Goal: Communication & Community: Answer question/provide support

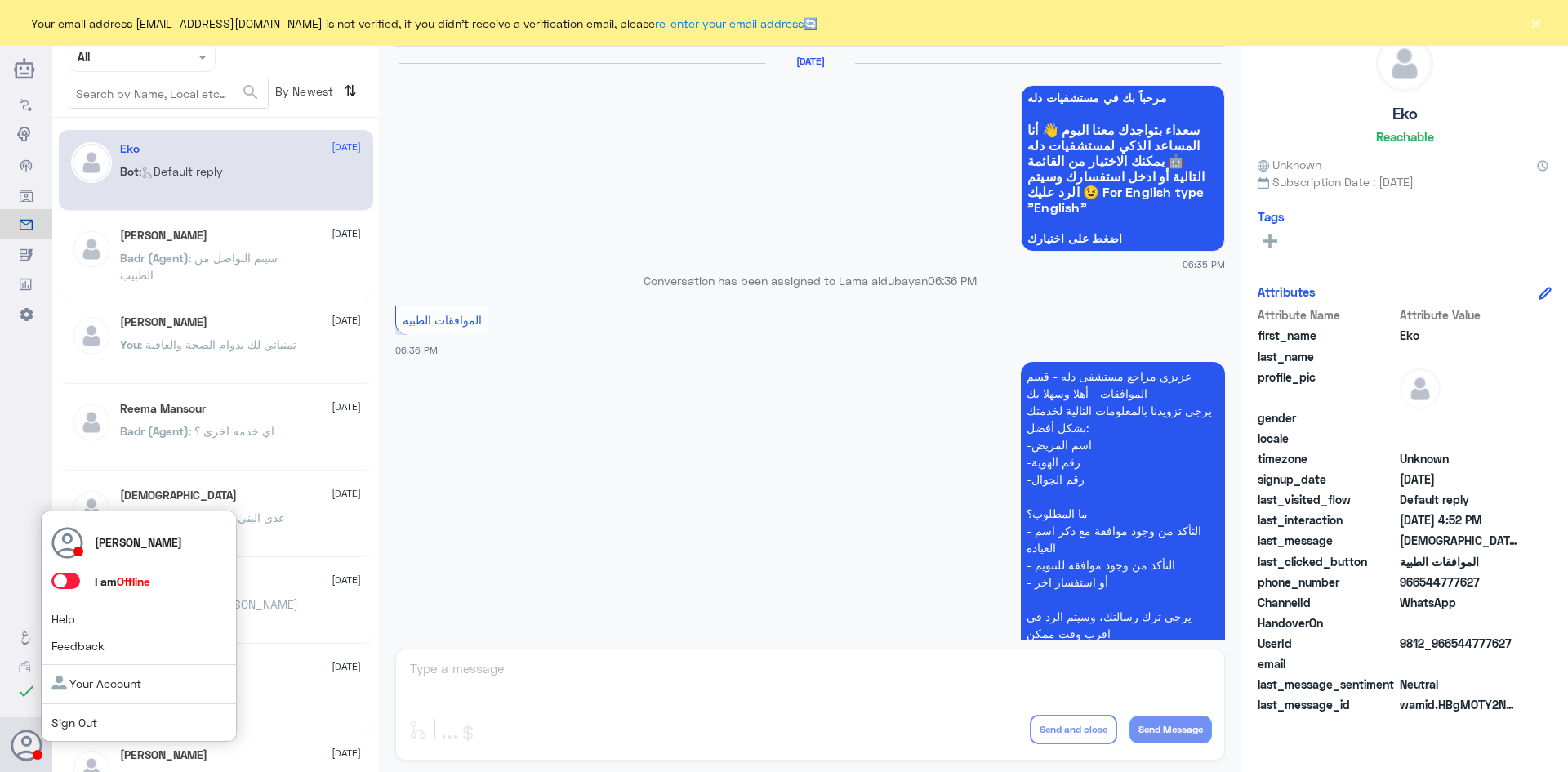
scroll to position [1561, 0]
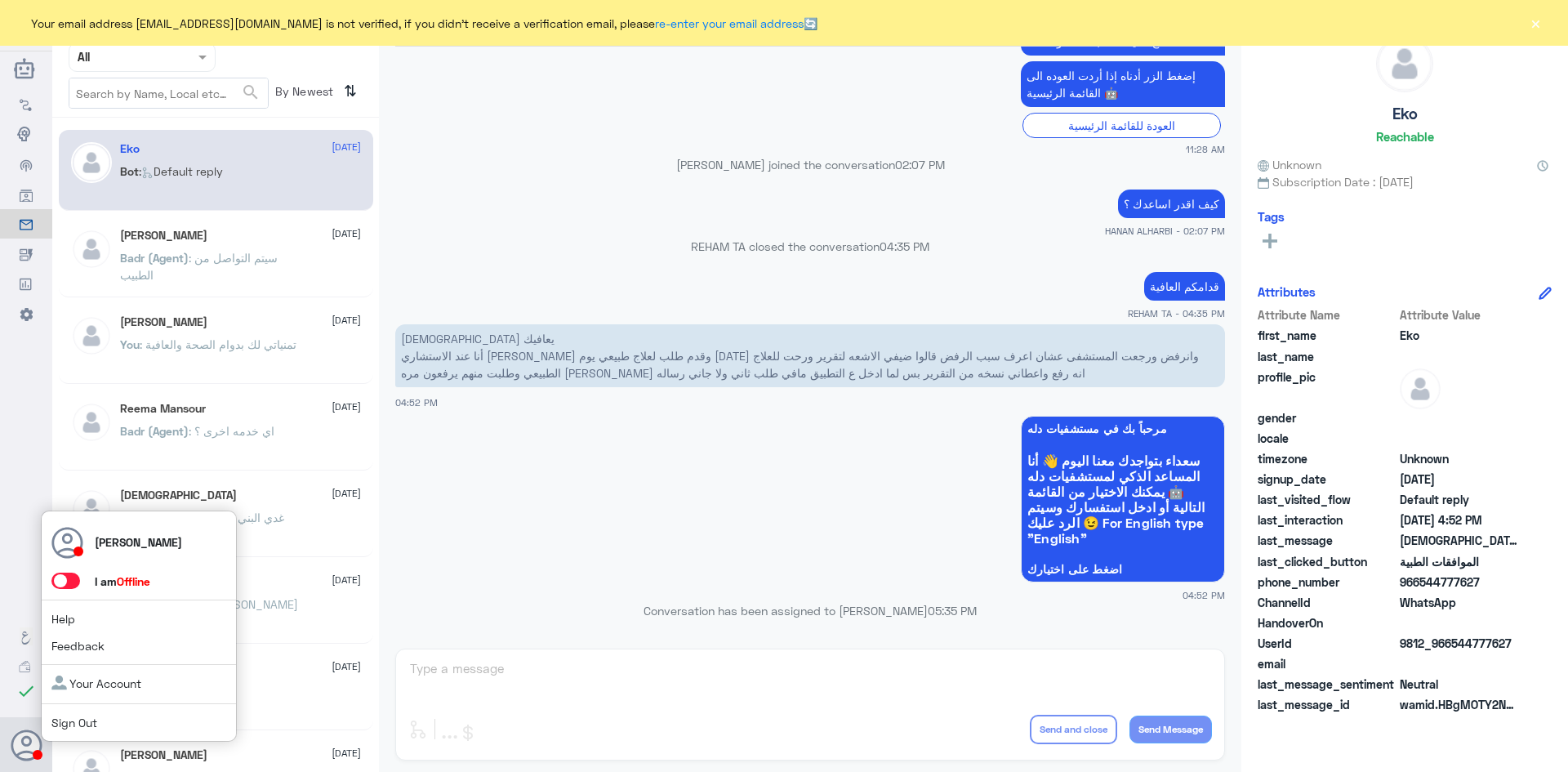
click at [71, 580] on span at bounding box center [65, 581] width 29 height 17
click at [0, 0] on input "checkbox" at bounding box center [0, 0] width 0 height 0
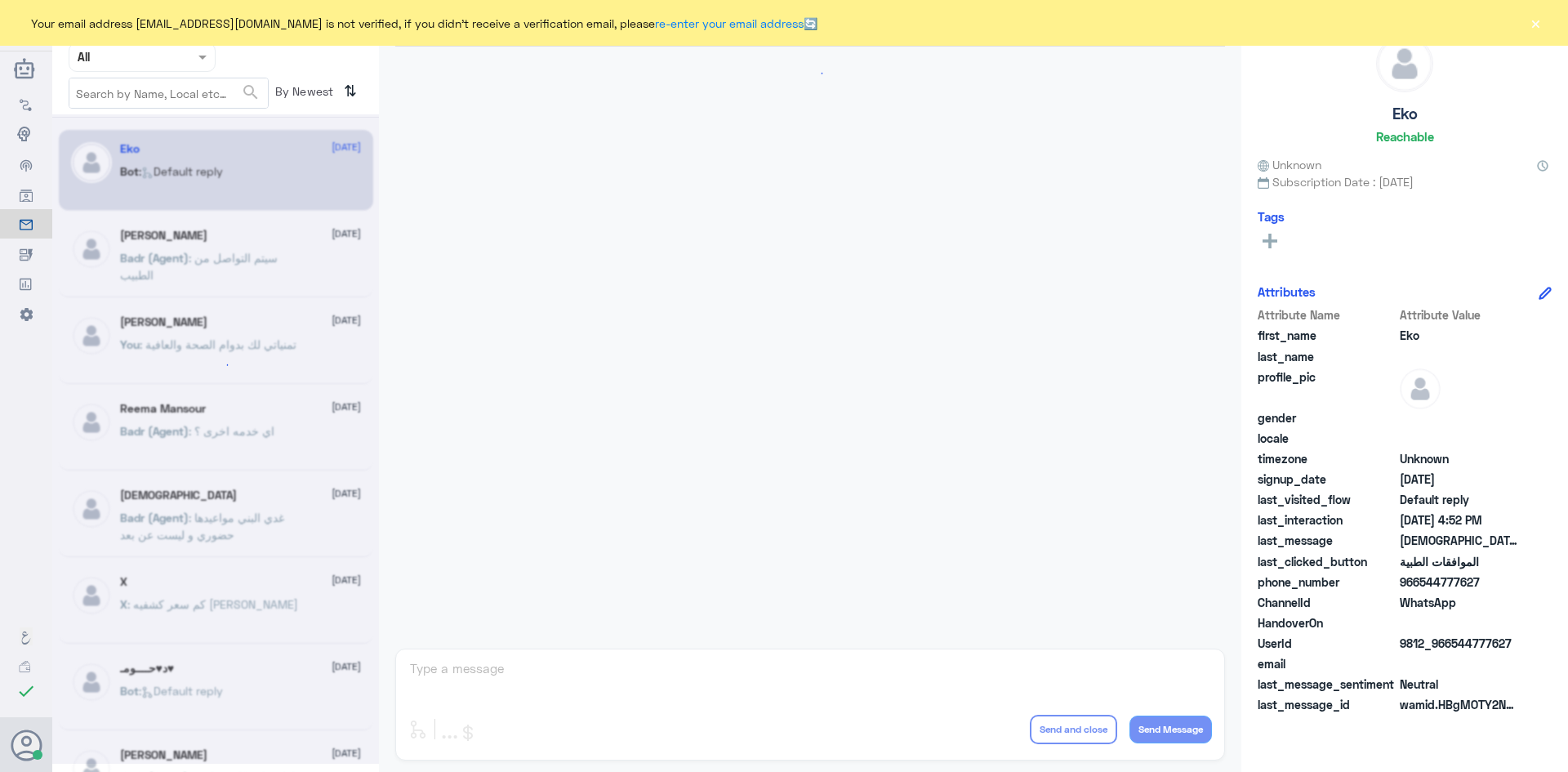
scroll to position [1561, 0]
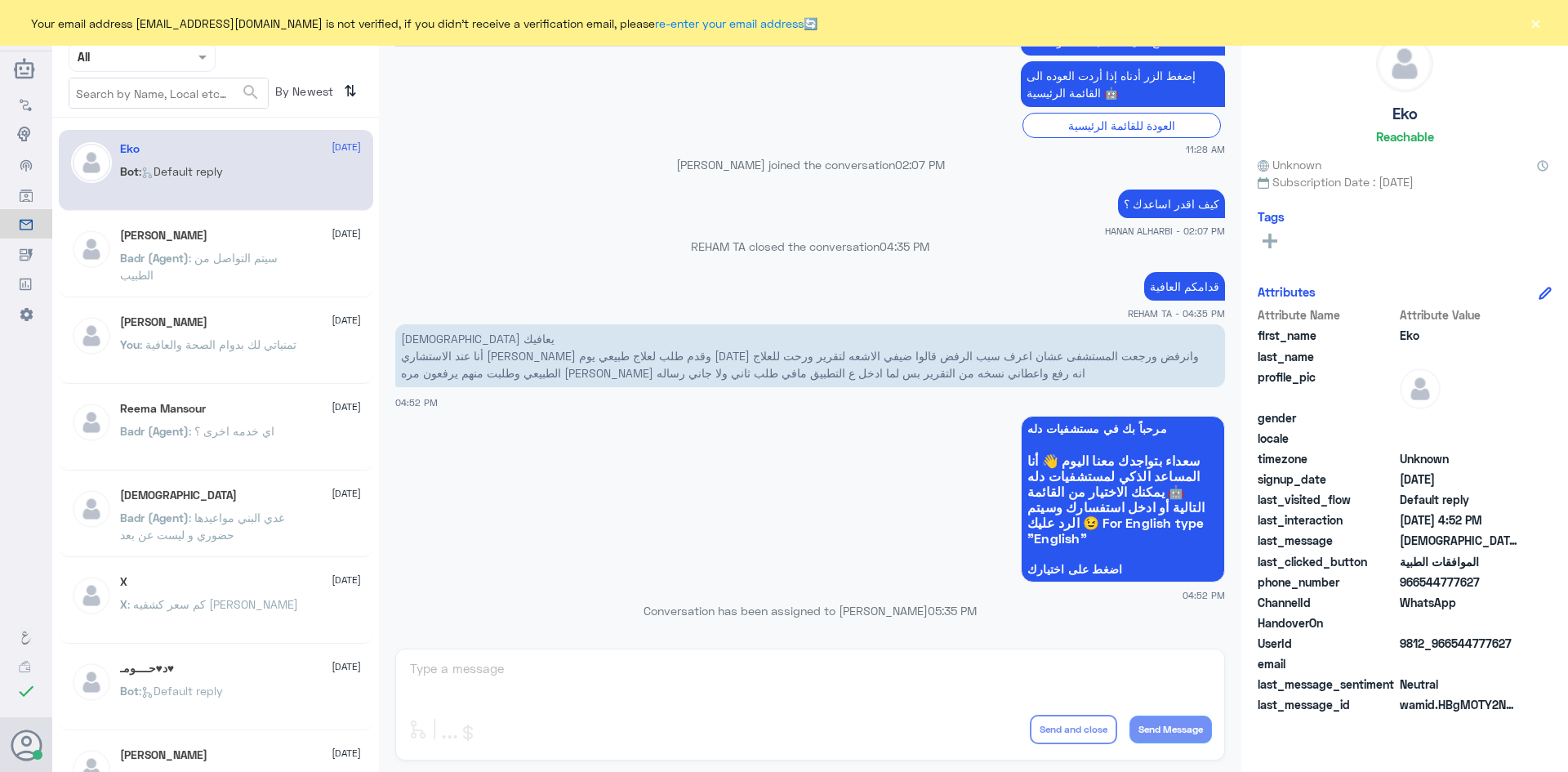
click at [1530, 23] on button "×" at bounding box center [1535, 23] width 17 height 17
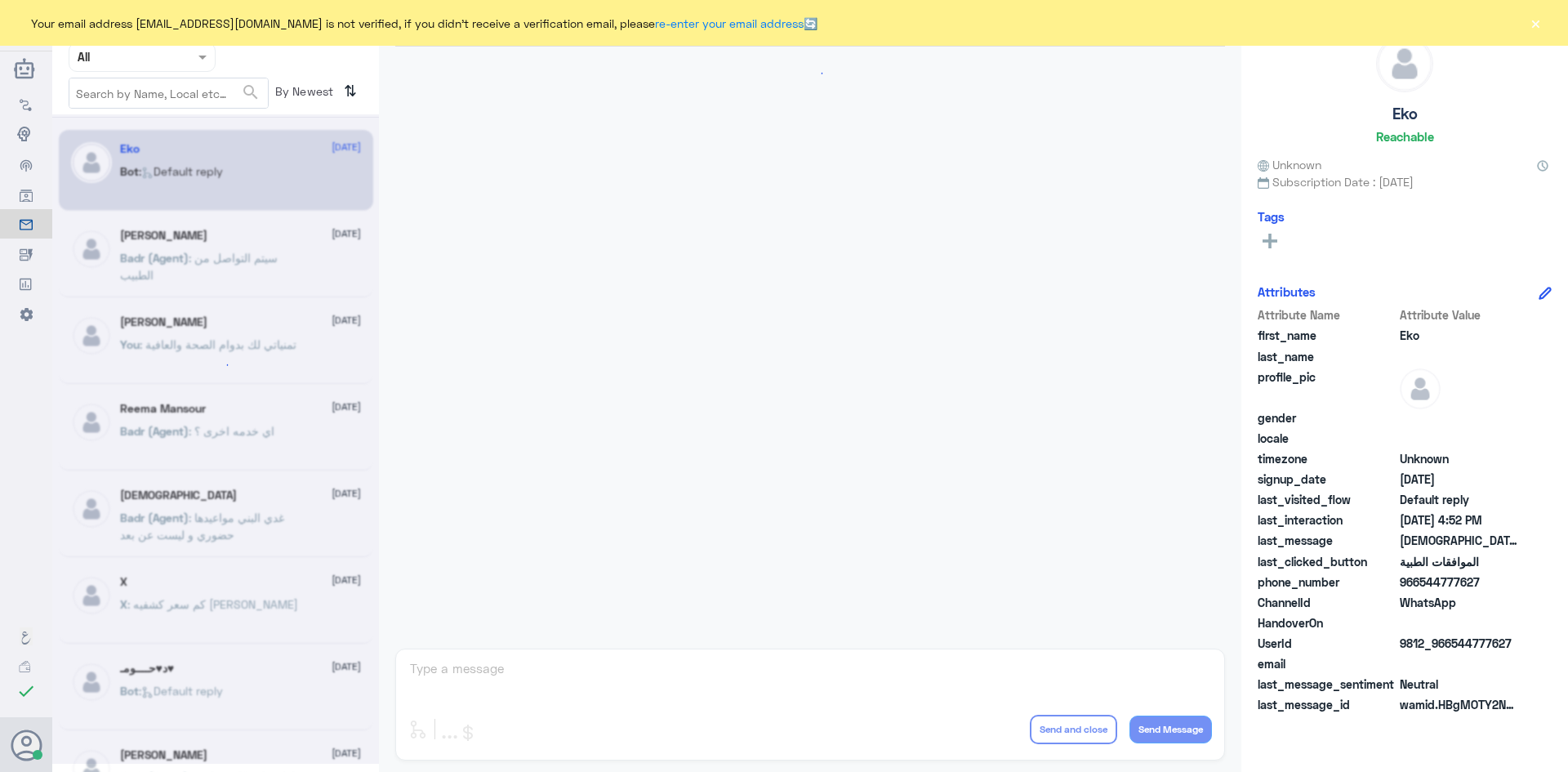
scroll to position [1561, 0]
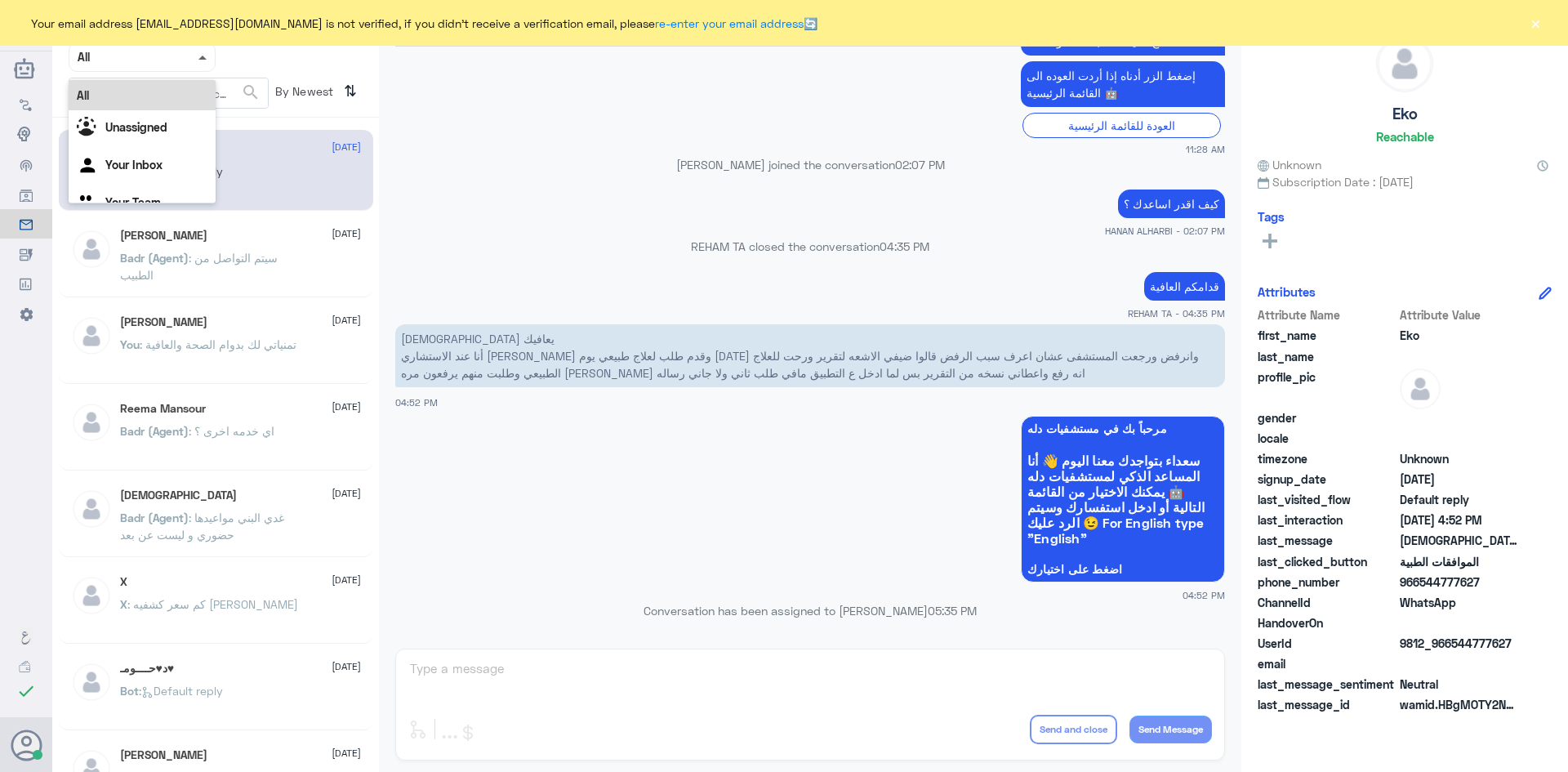
click at [205, 58] on span at bounding box center [203, 57] width 8 height 4
click at [141, 126] on b "Unassigned" at bounding box center [137, 127] width 62 height 14
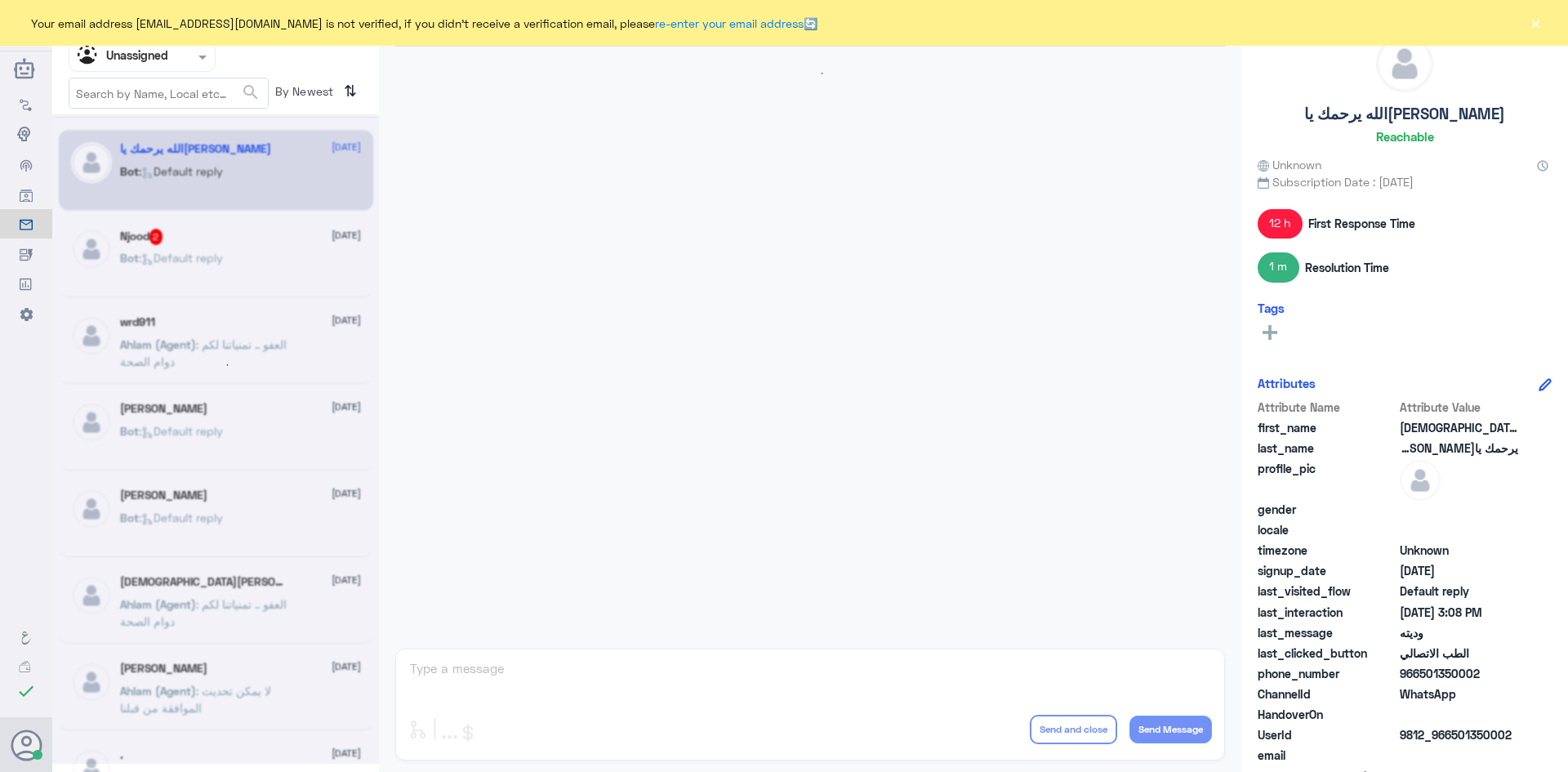
scroll to position [1271, 0]
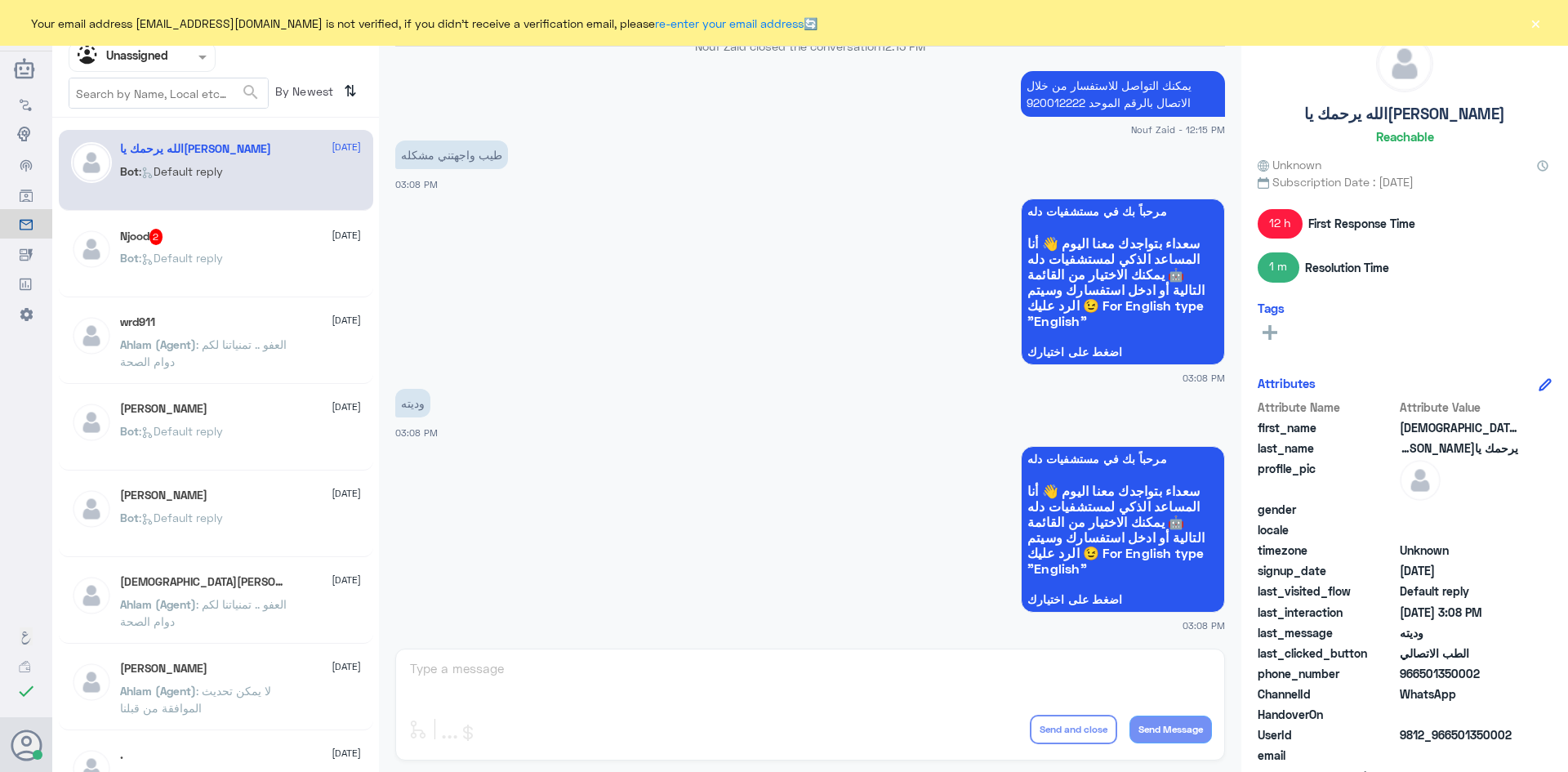
click at [207, 262] on span ": Default reply" at bounding box center [180, 258] width 84 height 14
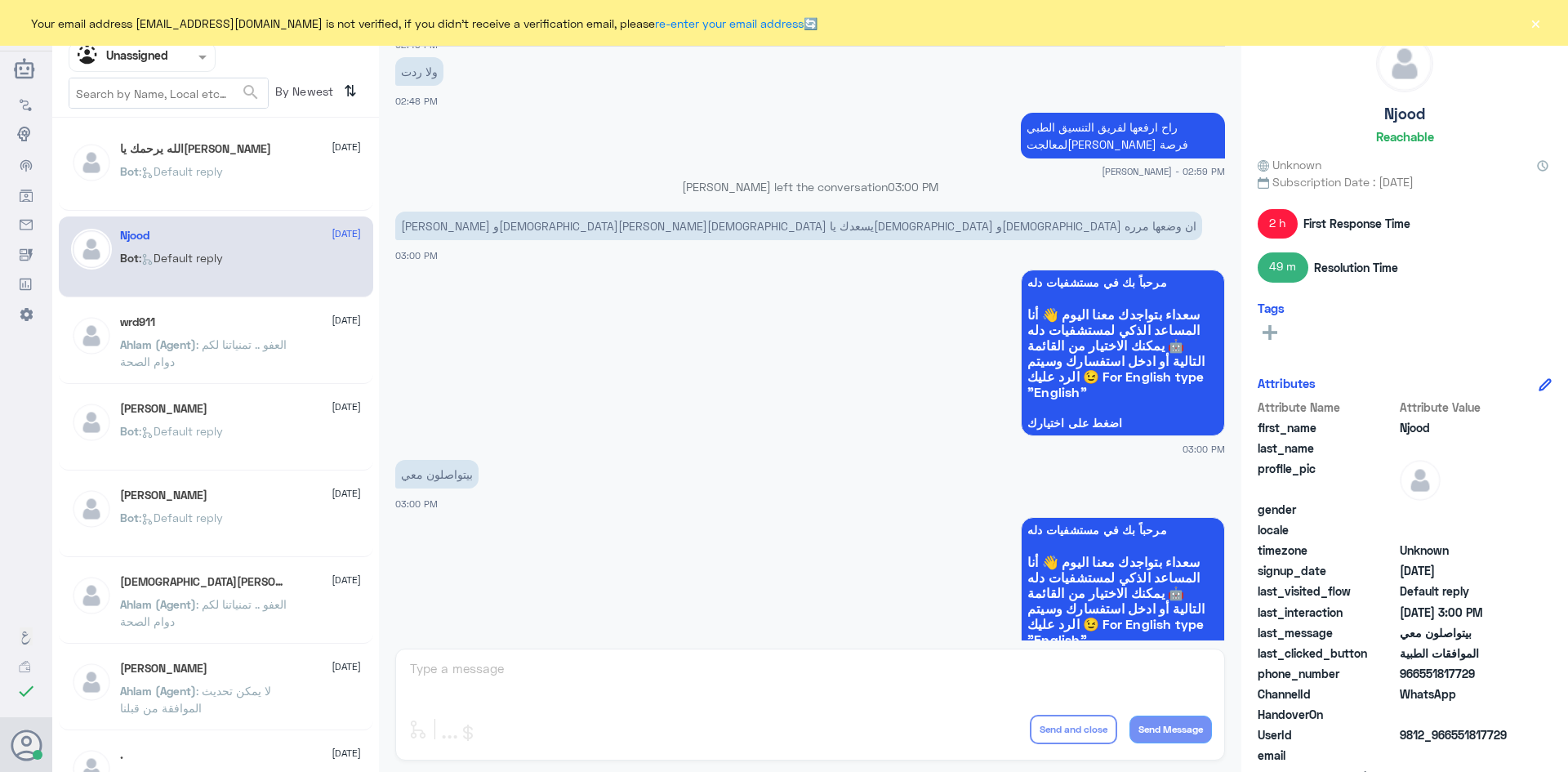
scroll to position [1260, 0]
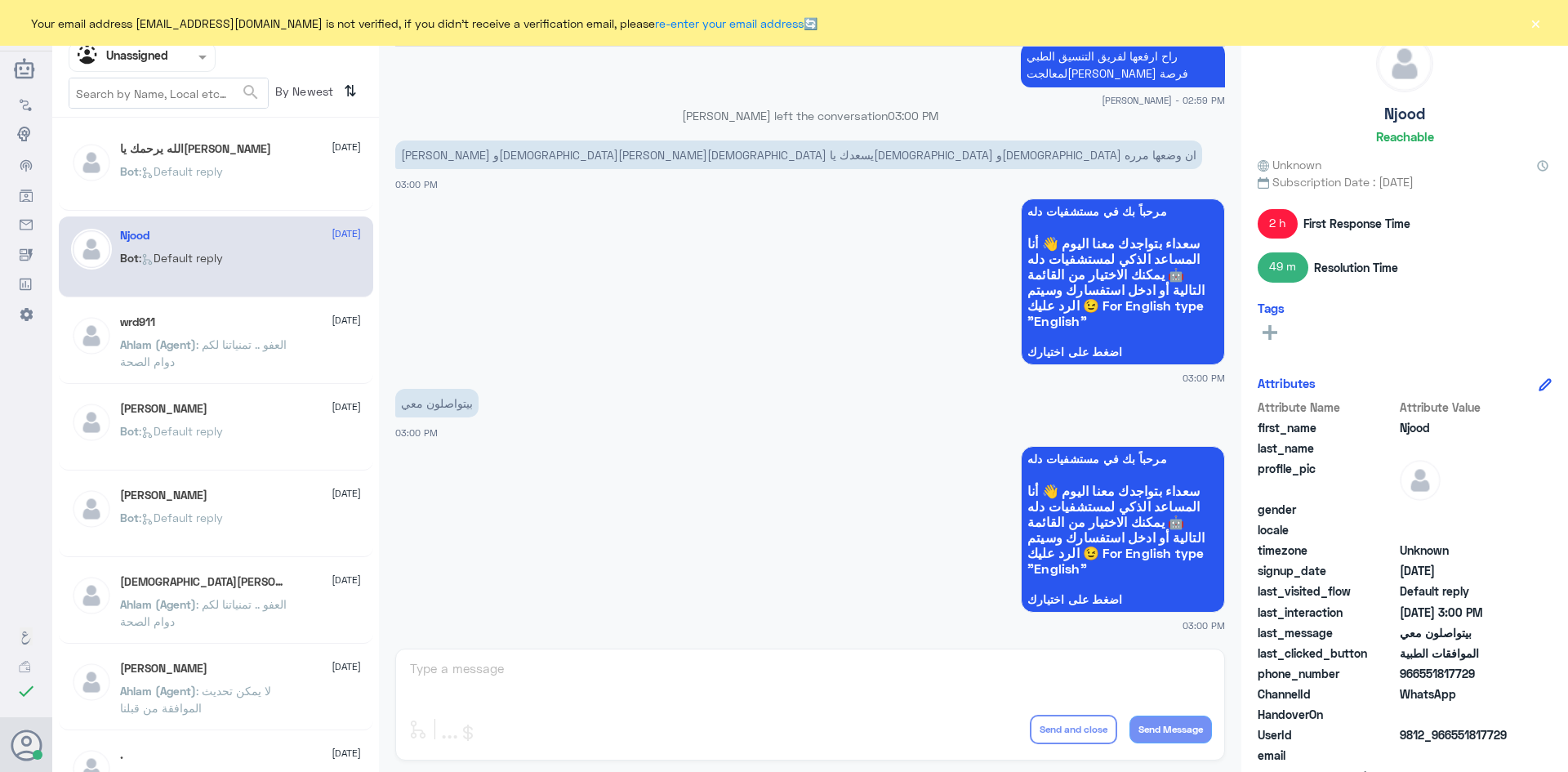
click at [272, 183] on div "Bot : Default reply" at bounding box center [240, 184] width 241 height 37
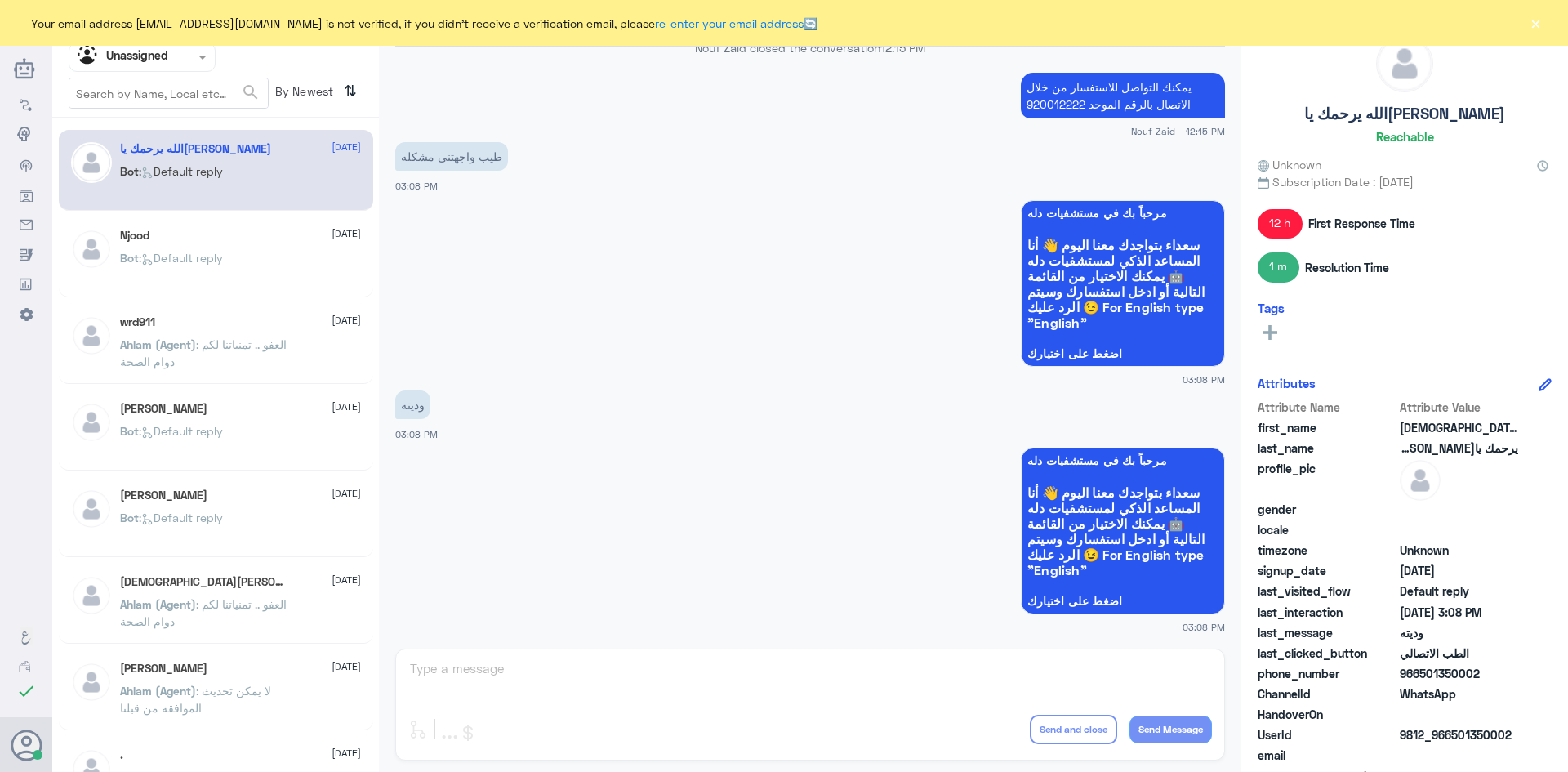
scroll to position [1271, 0]
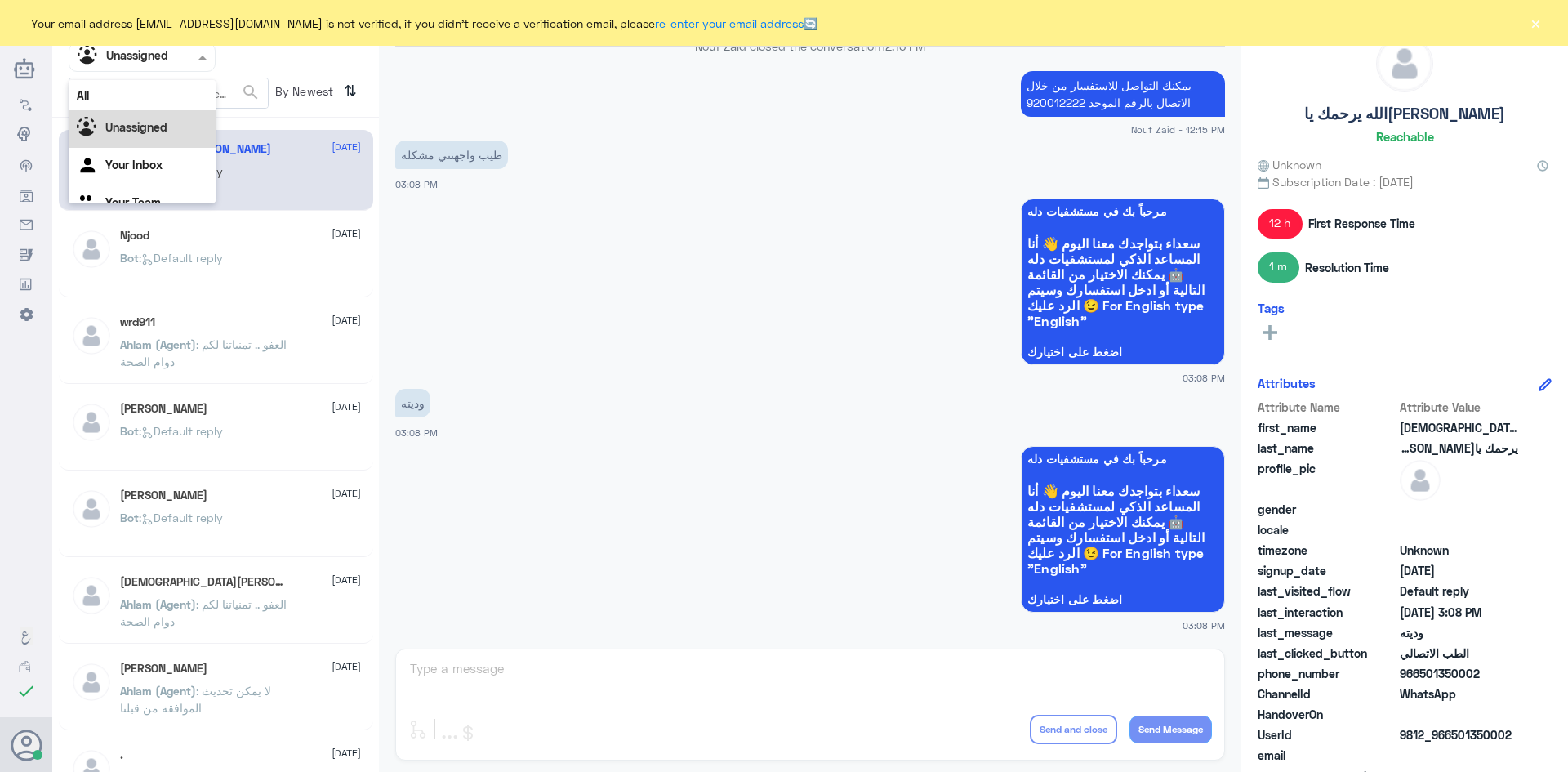
click at [204, 62] on span at bounding box center [205, 56] width 21 height 17
click at [184, 96] on div "All" at bounding box center [141, 95] width 147 height 31
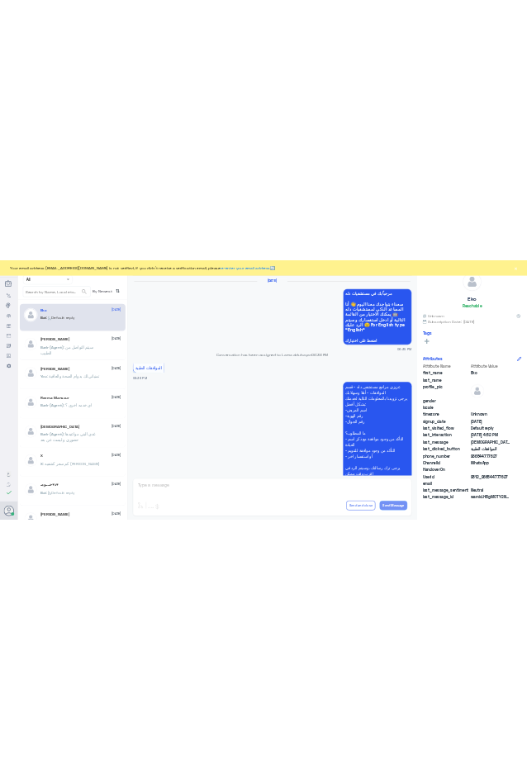
scroll to position [1577, 0]
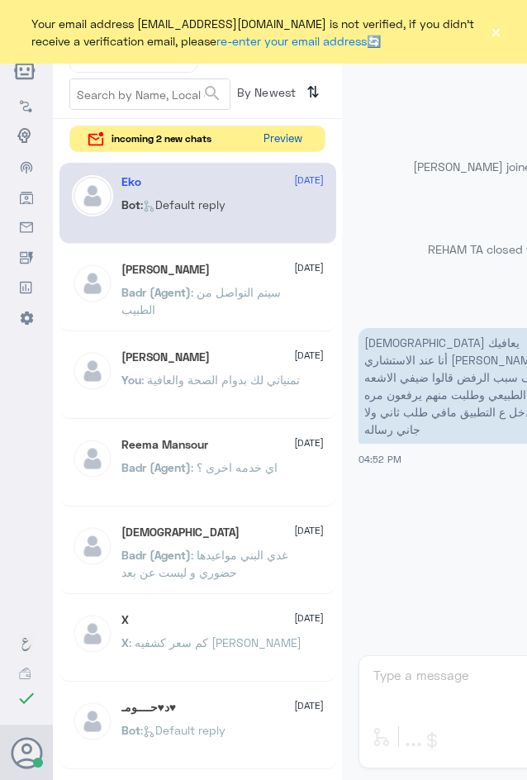
click at [291, 144] on button "Preview" at bounding box center [282, 139] width 51 height 26
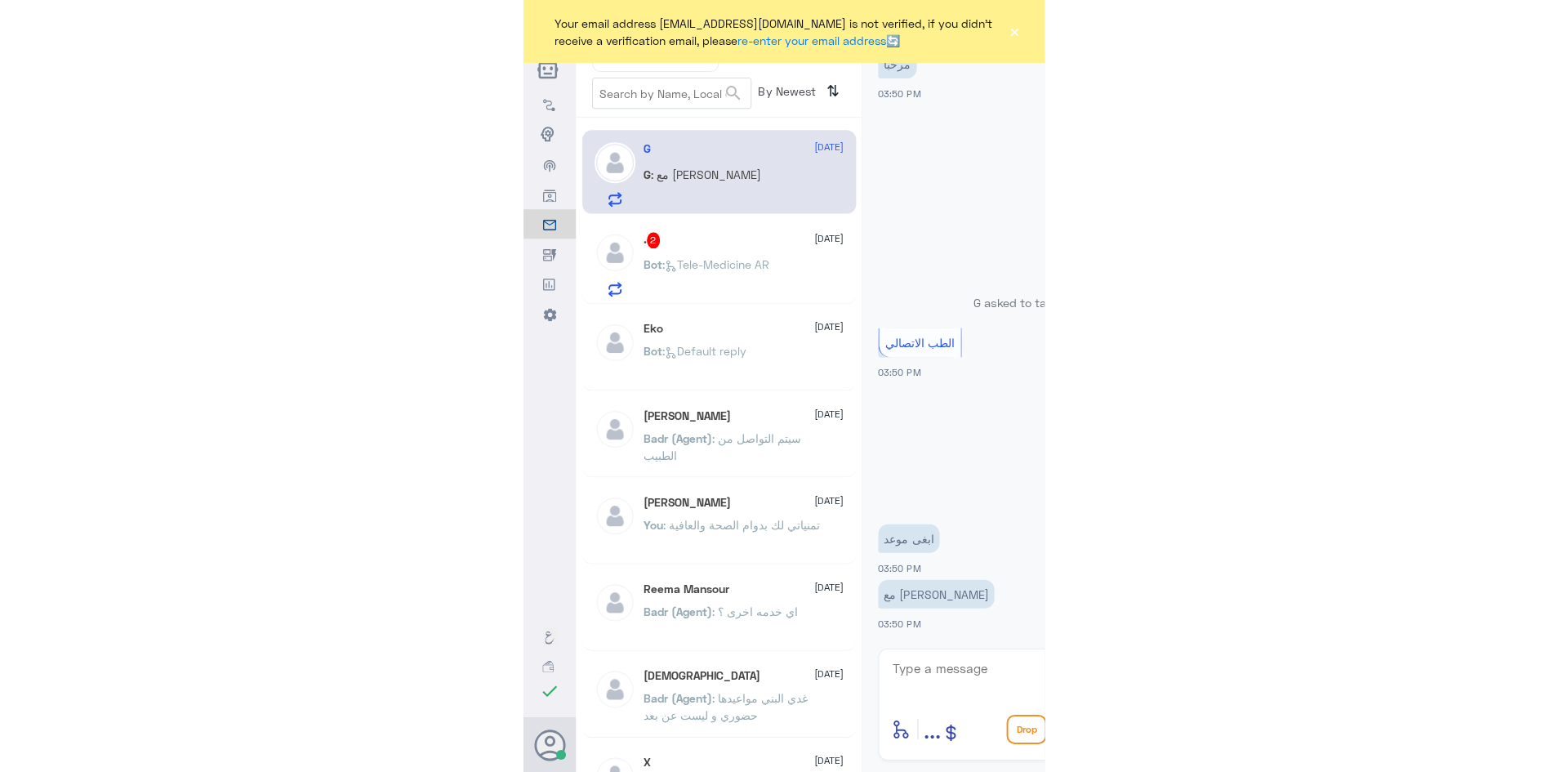
scroll to position [33, 0]
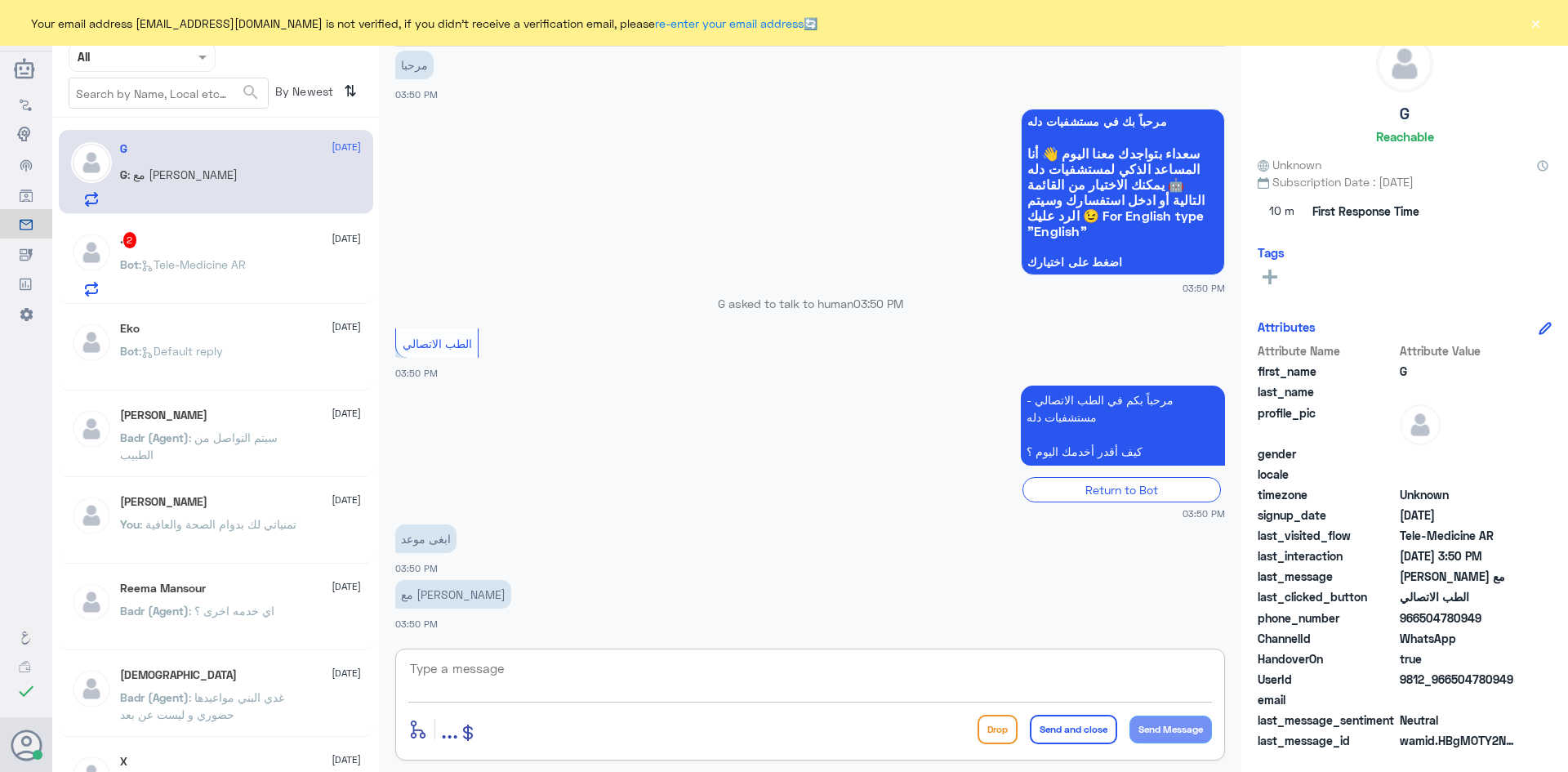
click at [500, 672] on textarea at bounding box center [810, 678] width 804 height 40
paste textarea "مرحبا معك عبدالكريم من الطب الاتصالي"
type textarea "مرحبا معك عبدالكريم من الطب الاتصالي"
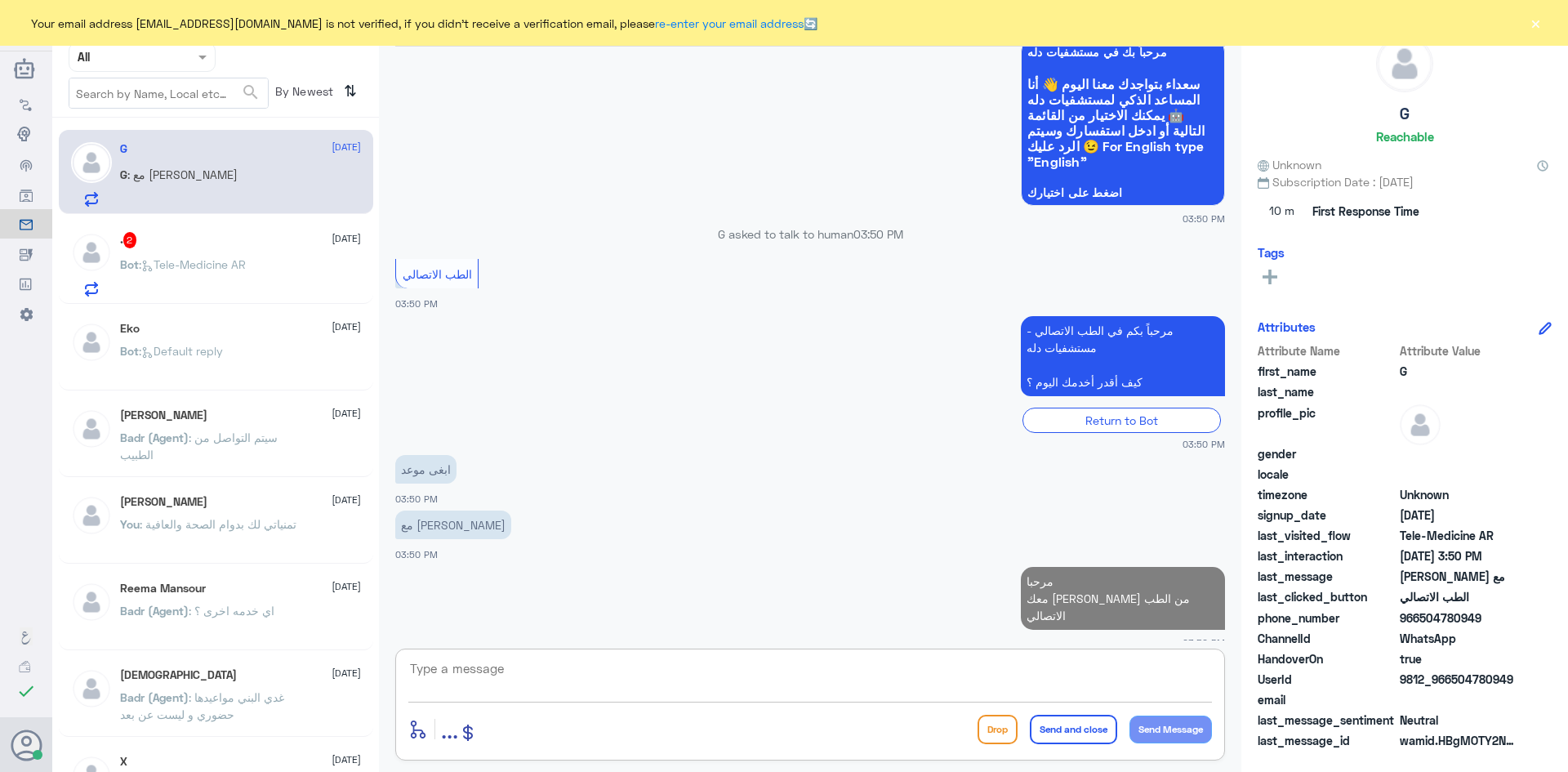
click at [232, 255] on p "Bot : Tele-Medicine AR" at bounding box center [182, 275] width 126 height 41
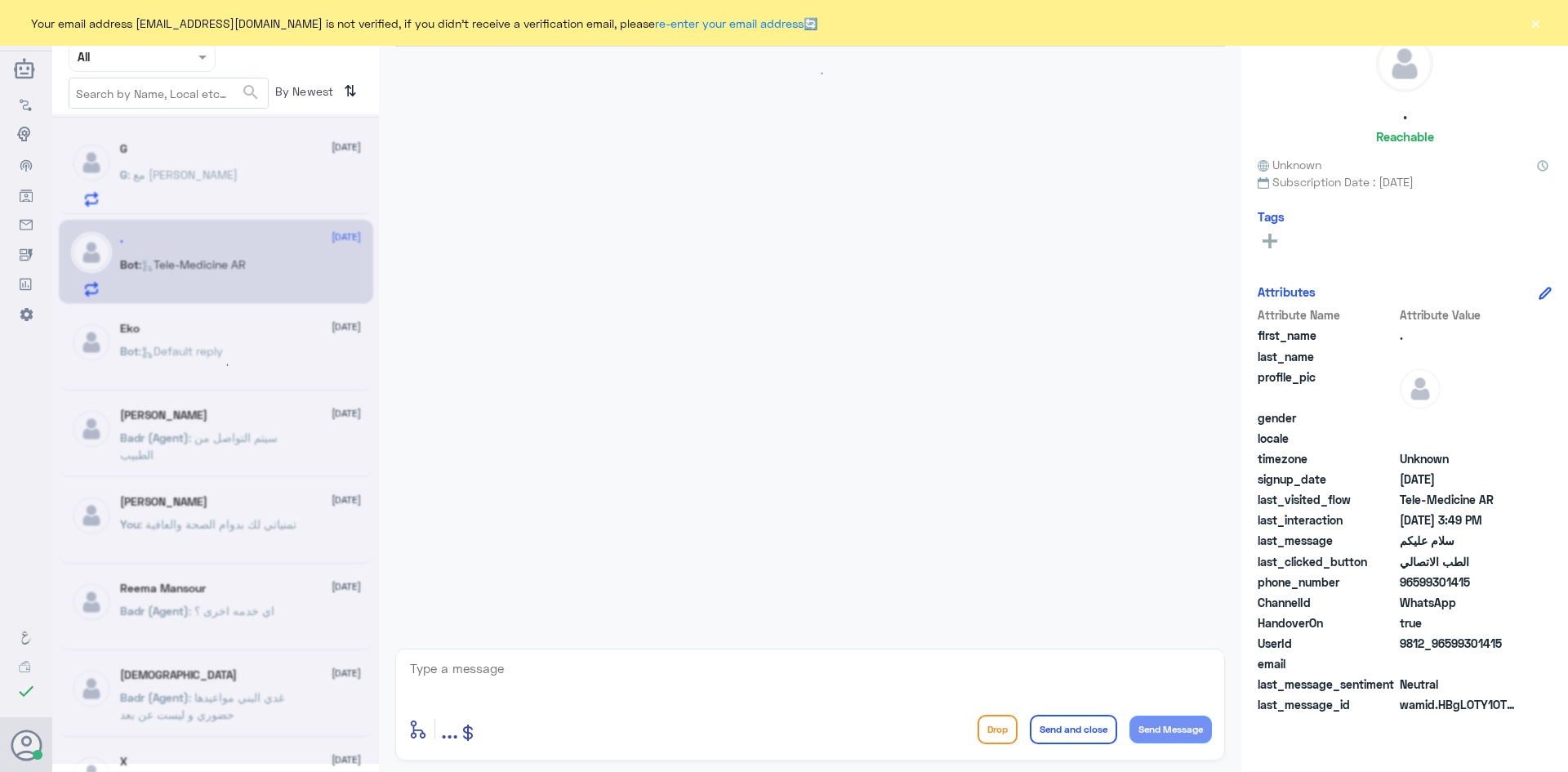
scroll to position [1040, 0]
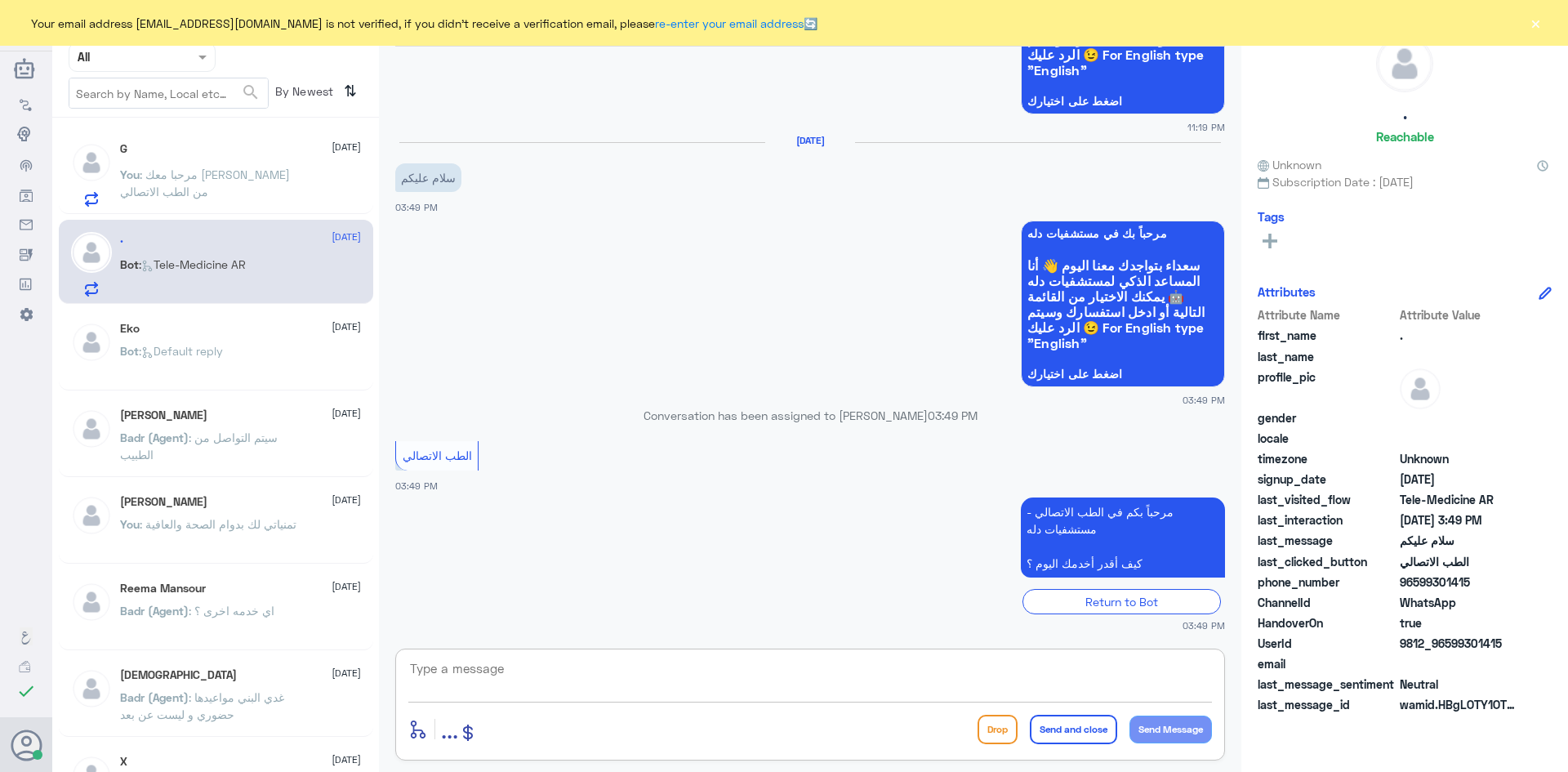
click at [618, 669] on textarea at bounding box center [810, 678] width 804 height 40
paste textarea "مرحبا معك عبدالكريم من الطب الاتصالي"
type textarea "مرحبا معك عبدالكريم من الطب الاتصالي"
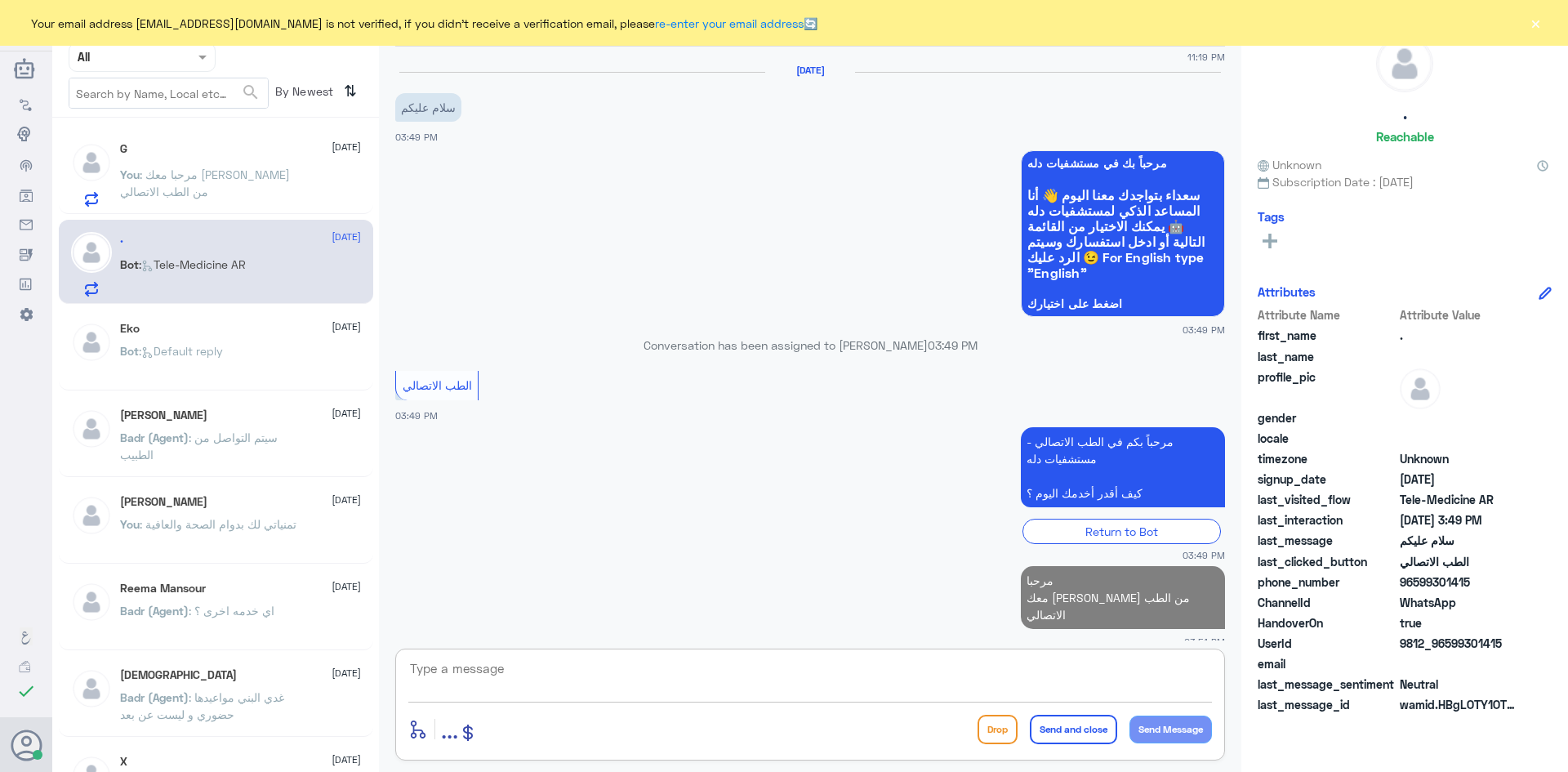
click at [320, 187] on div "You : مرحبا معك عبدالكريم من الطب الاتصالي" at bounding box center [240, 188] width 241 height 37
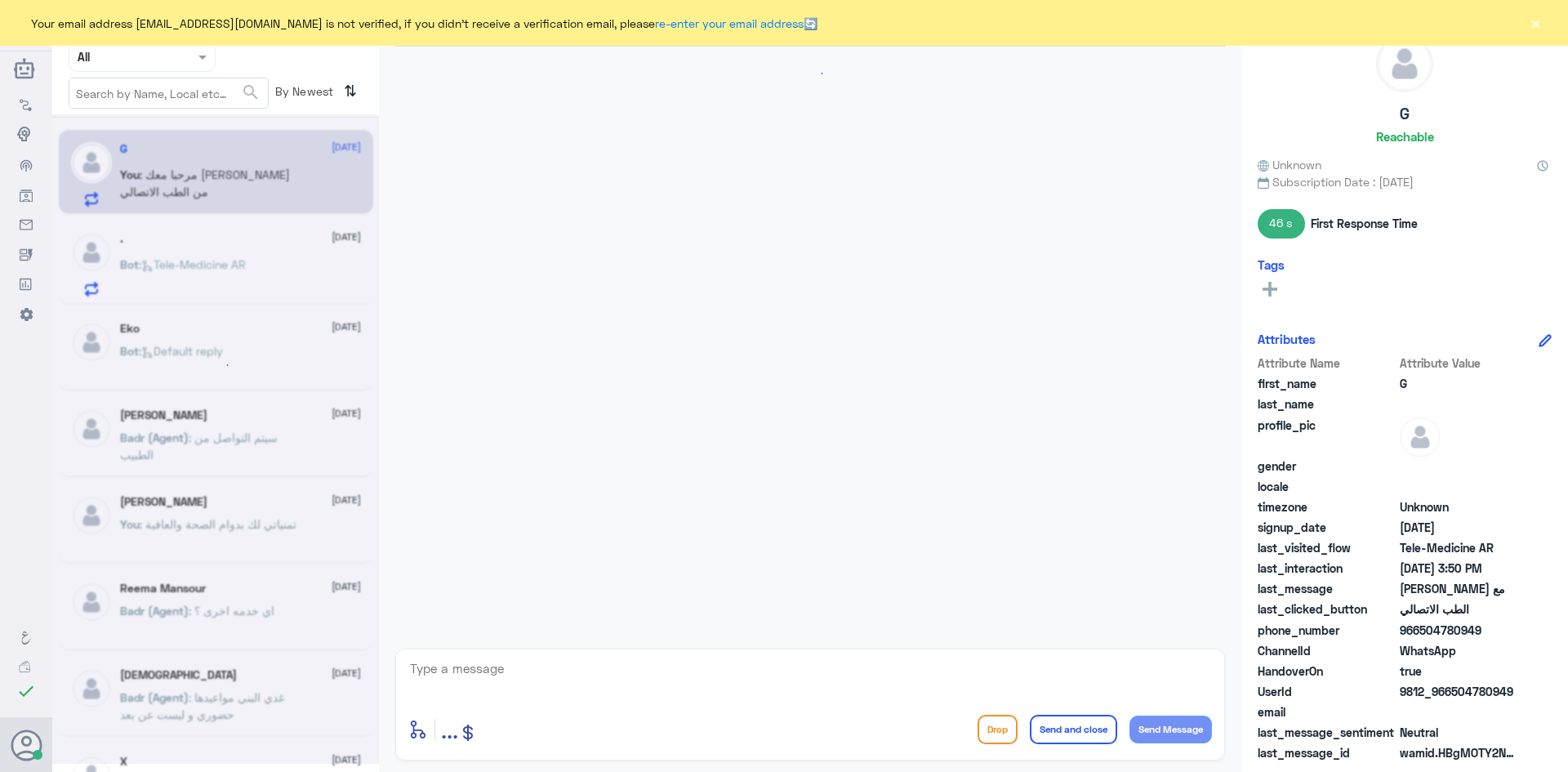
scroll to position [132, 0]
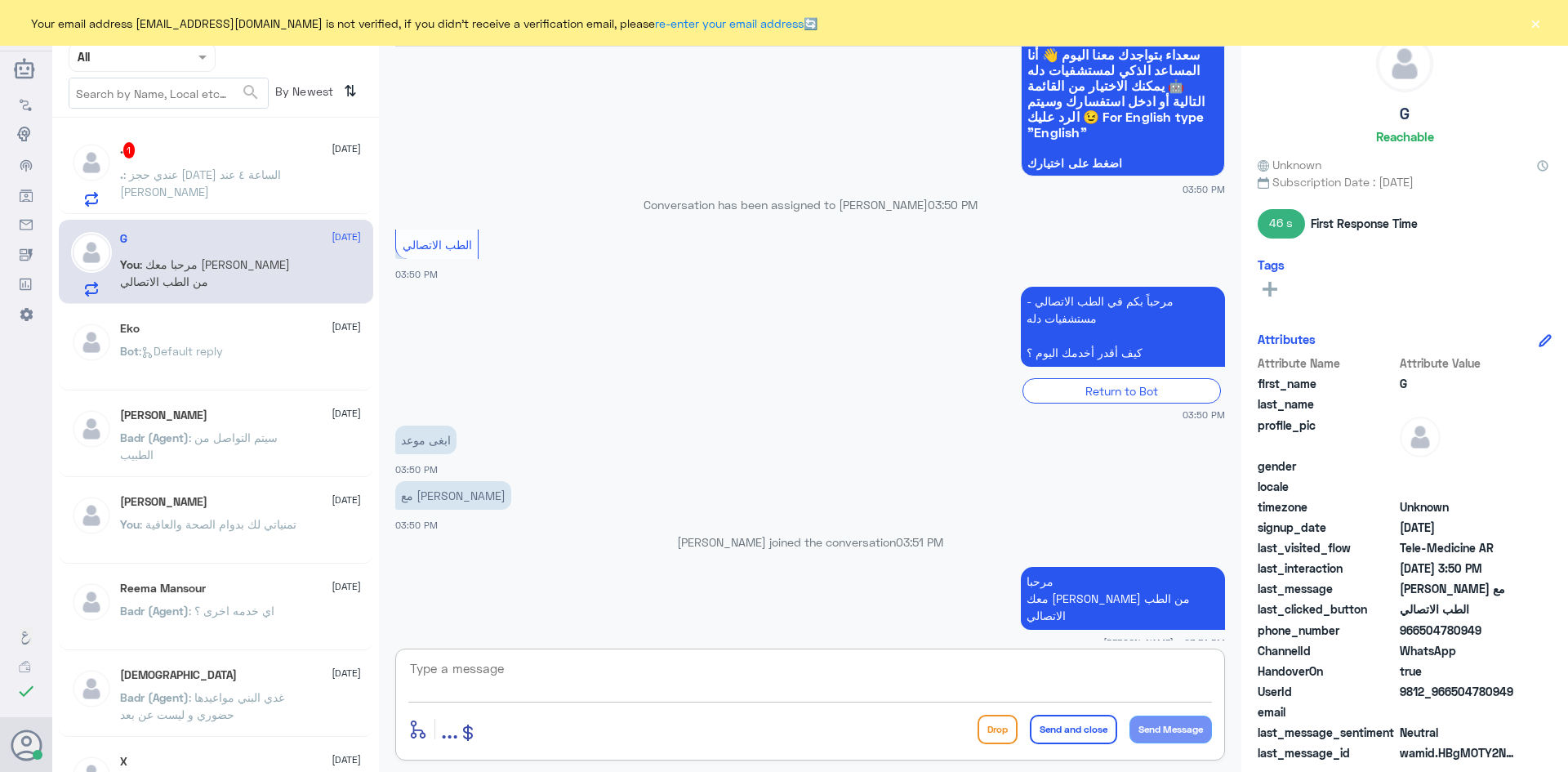
click at [755, 681] on textarea at bounding box center [810, 678] width 804 height 40
click at [290, 200] on p ". : عندي حجز اليوم الساعة ٤ عند الدكتور محمد خليل الحارس" at bounding box center [212, 186] width 184 height 41
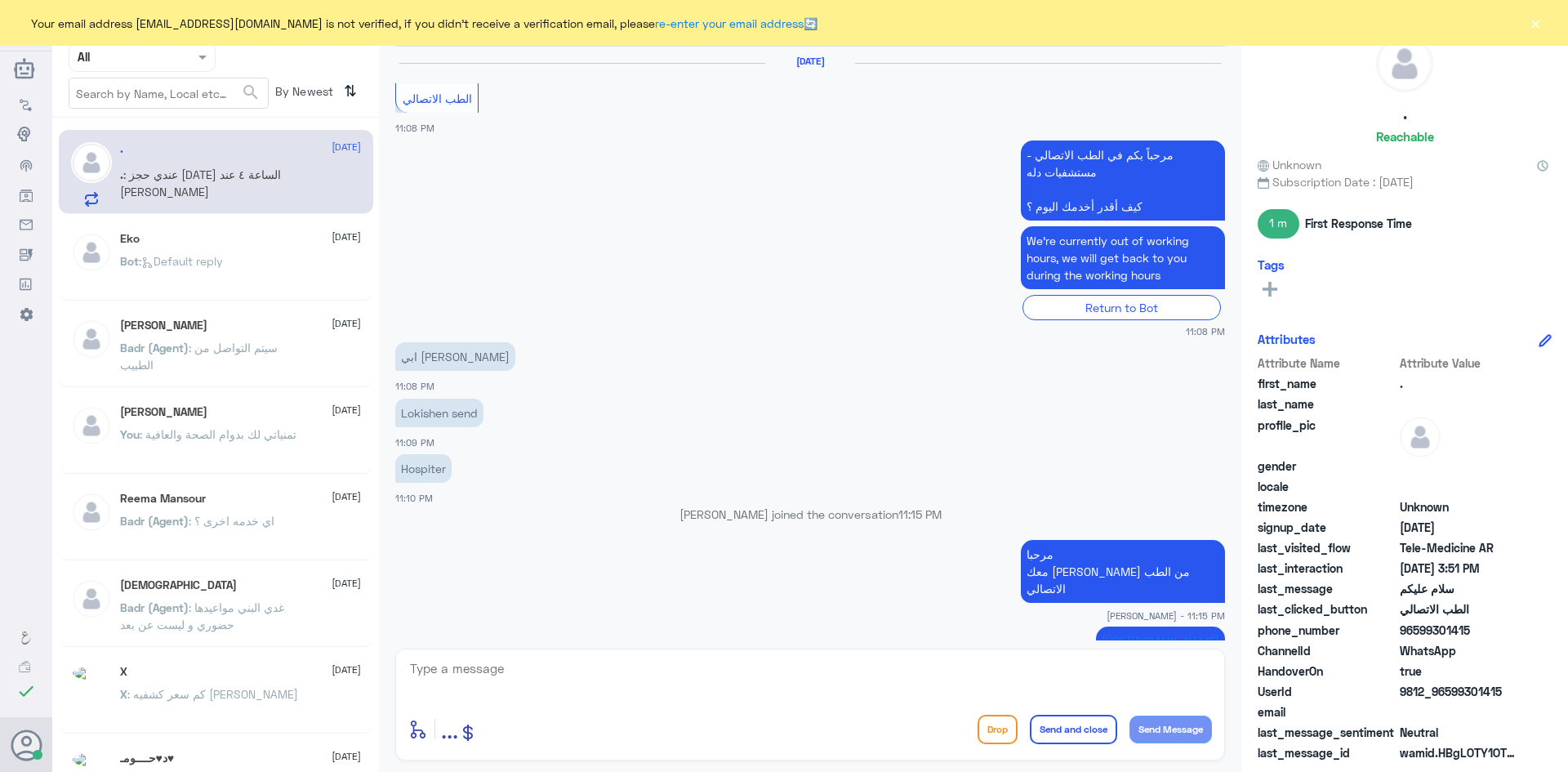
scroll to position [974, 0]
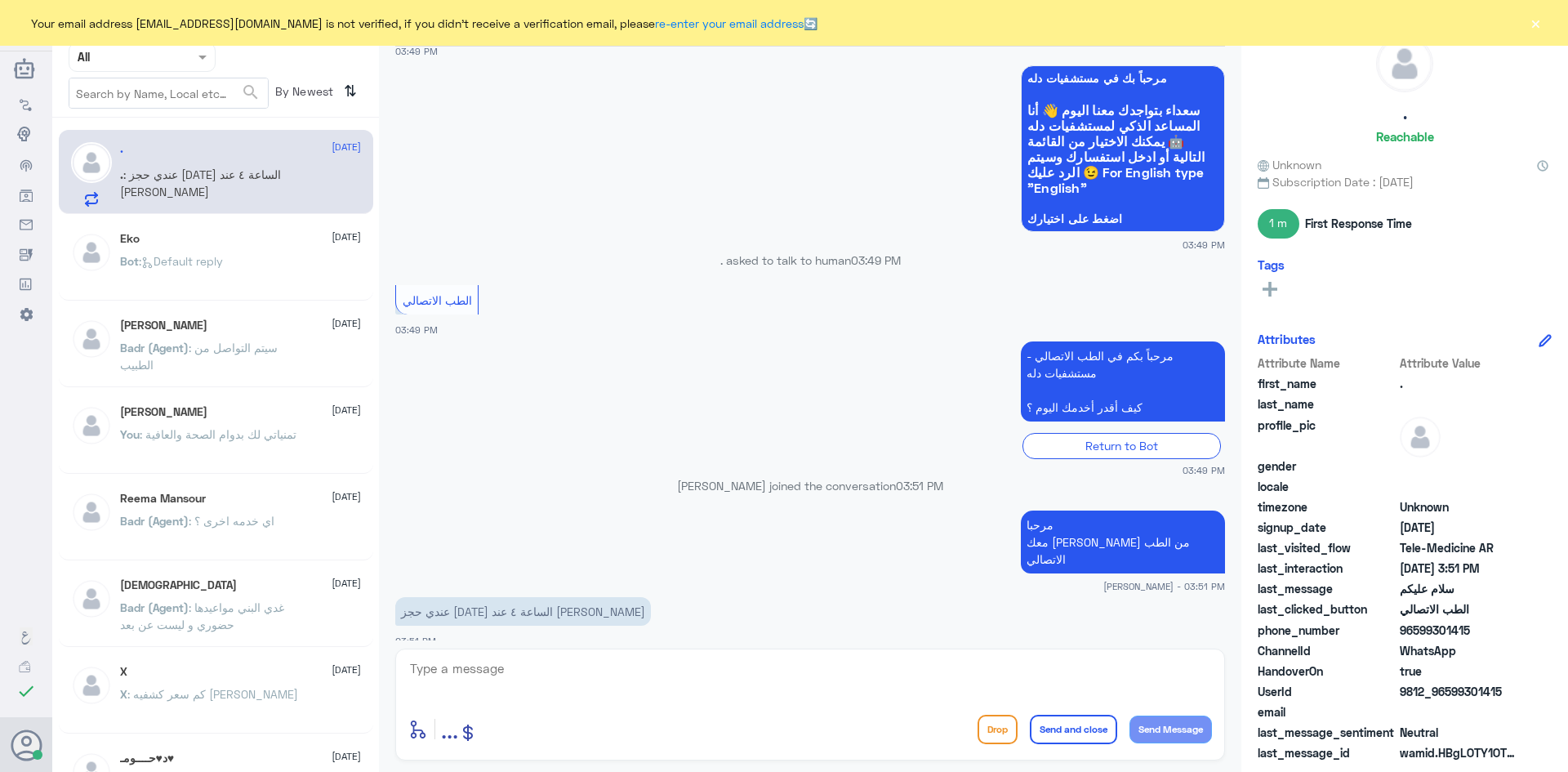
click at [618, 682] on textarea at bounding box center [810, 678] width 804 height 40
type textarea "u"
type textarea "عن بعد ؟"
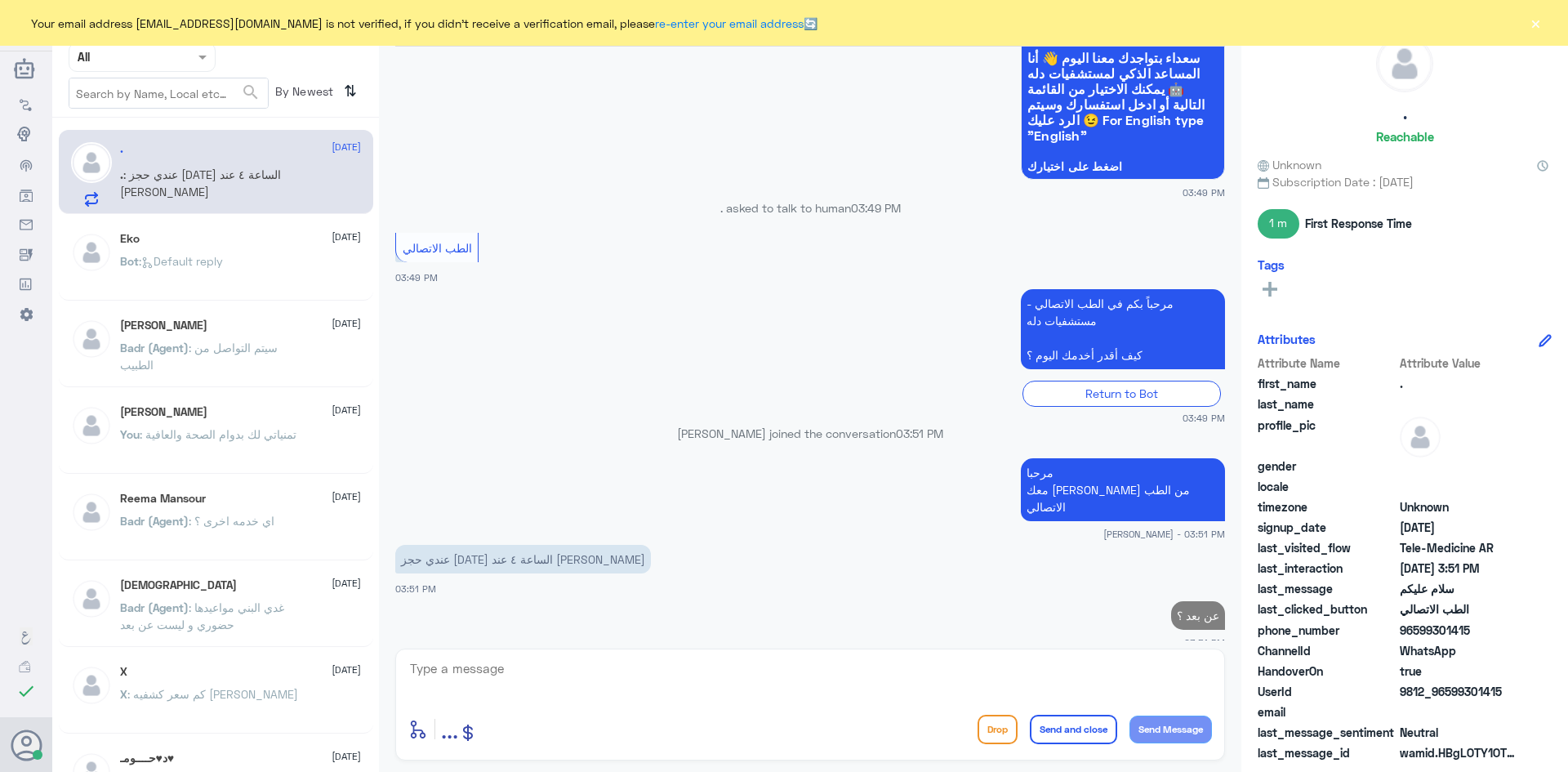
click at [208, 227] on div "Eko 6 August Bot : Default reply" at bounding box center [216, 260] width 315 height 81
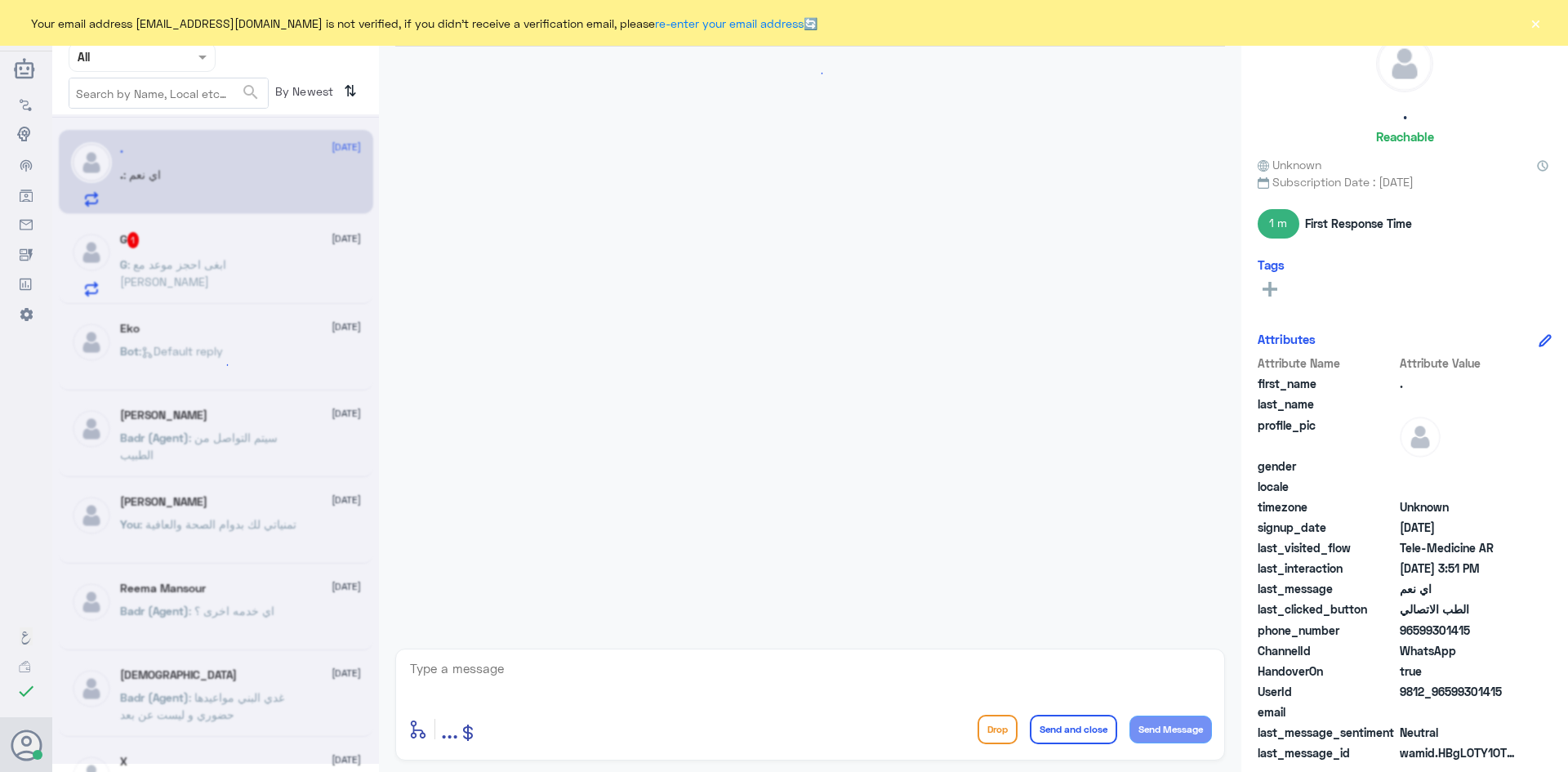
scroll to position [823, 0]
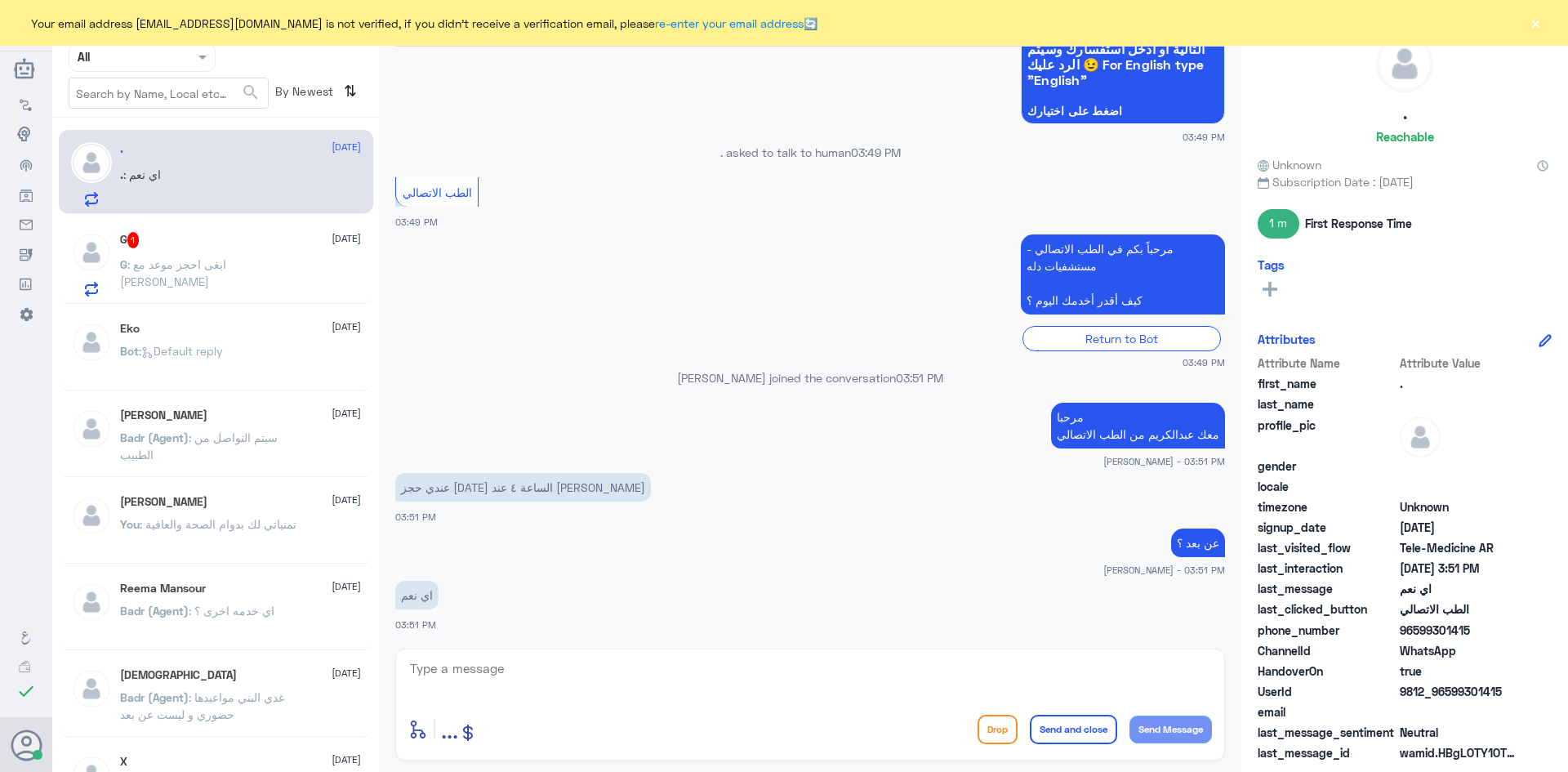
click at [305, 267] on div "G : ابغى احجز موعد مع الدكتور فيصل الصافي" at bounding box center [240, 278] width 241 height 37
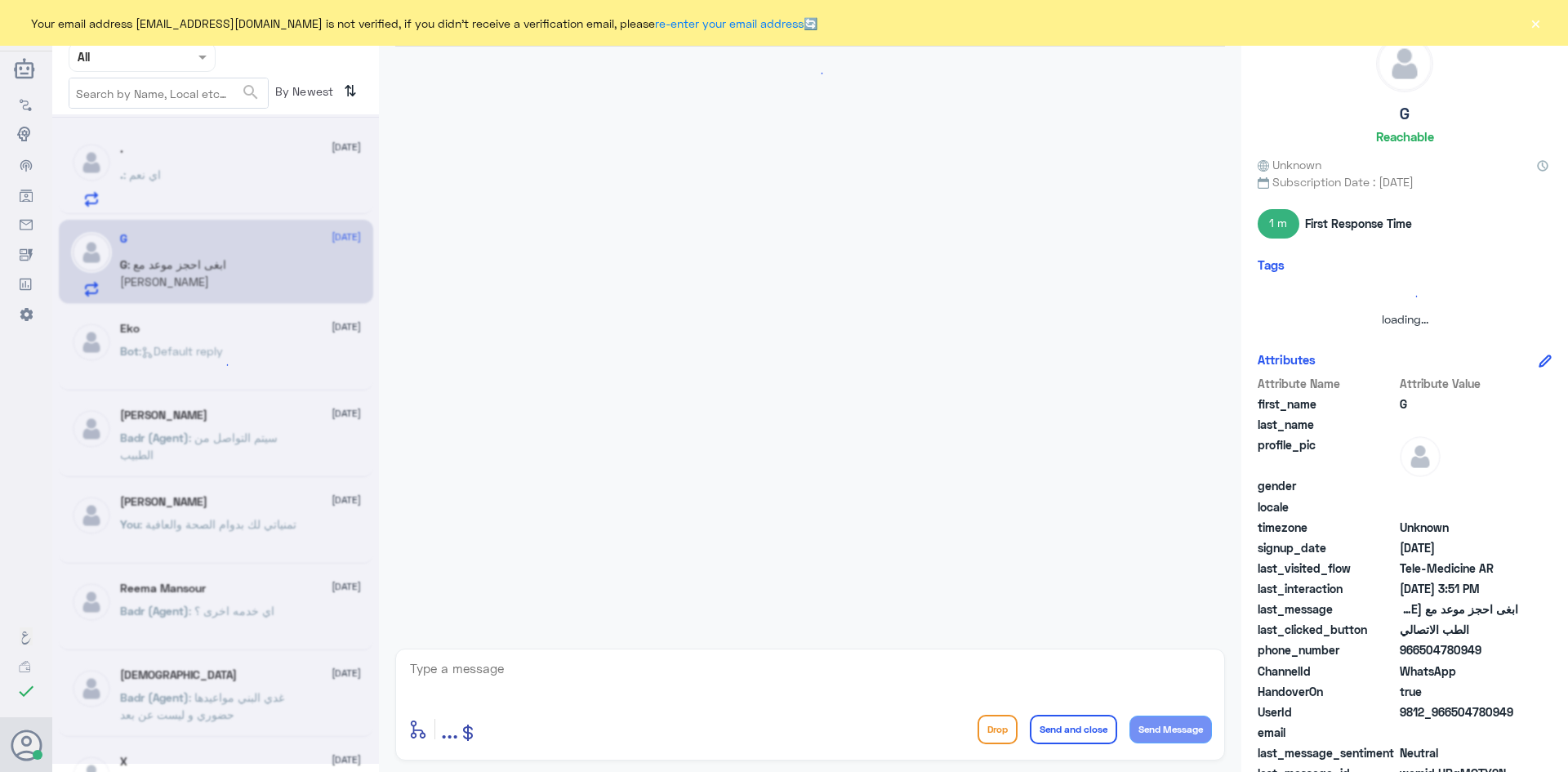
scroll to position [188, 0]
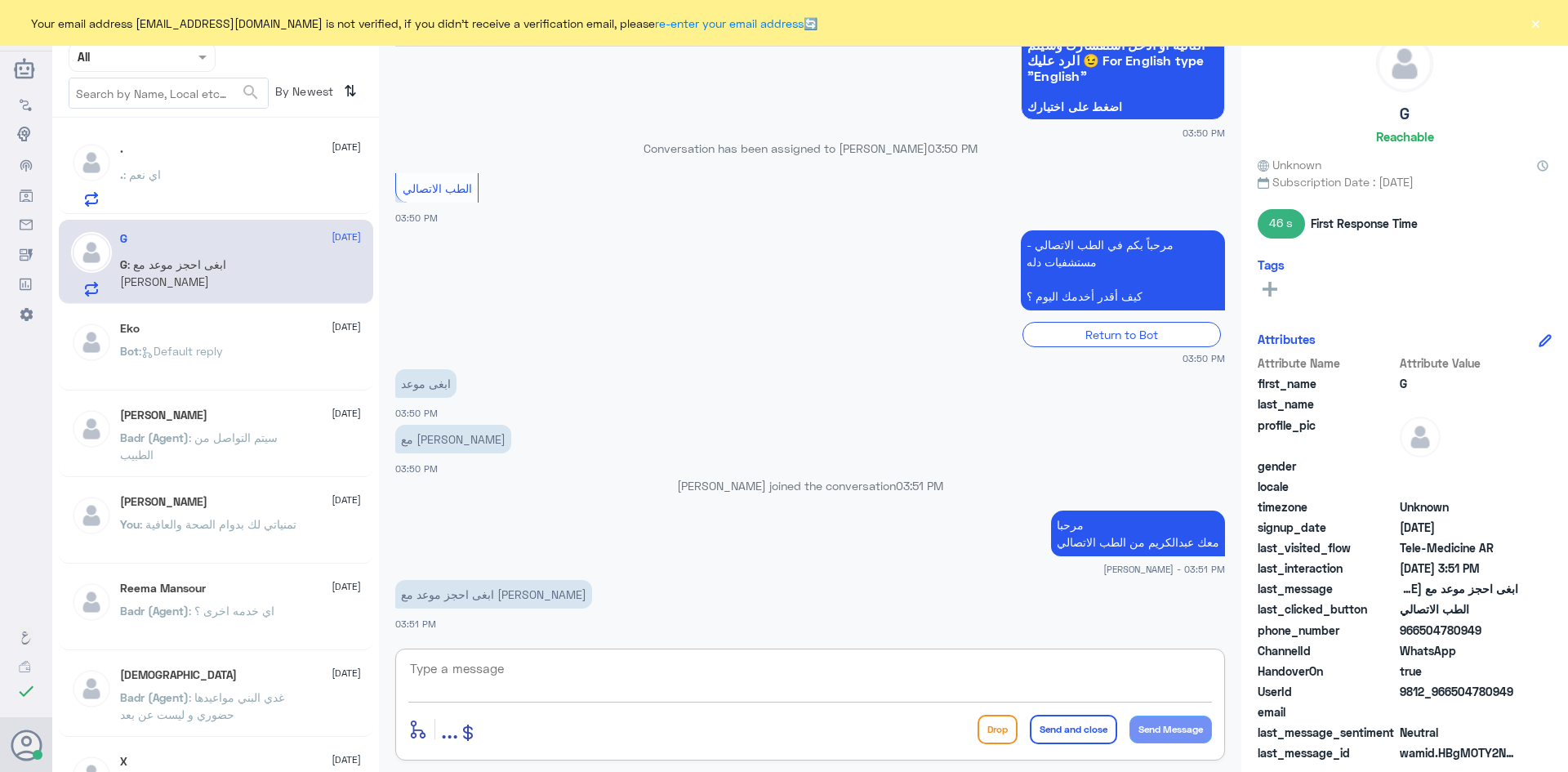
click at [566, 667] on textarea at bounding box center [810, 678] width 804 height 40
paste textarea "بإمكانك حجز موعد عن طريق التطبيق أو بالاتصال على الرقم الموحد 920012222"
type textarea "بإمكانك حجز موعد عن طريق التطبيق أو بالاتصال على الرقم الموحد 920012222"
click at [1066, 729] on button "Send and close" at bounding box center [1073, 730] width 87 height 30
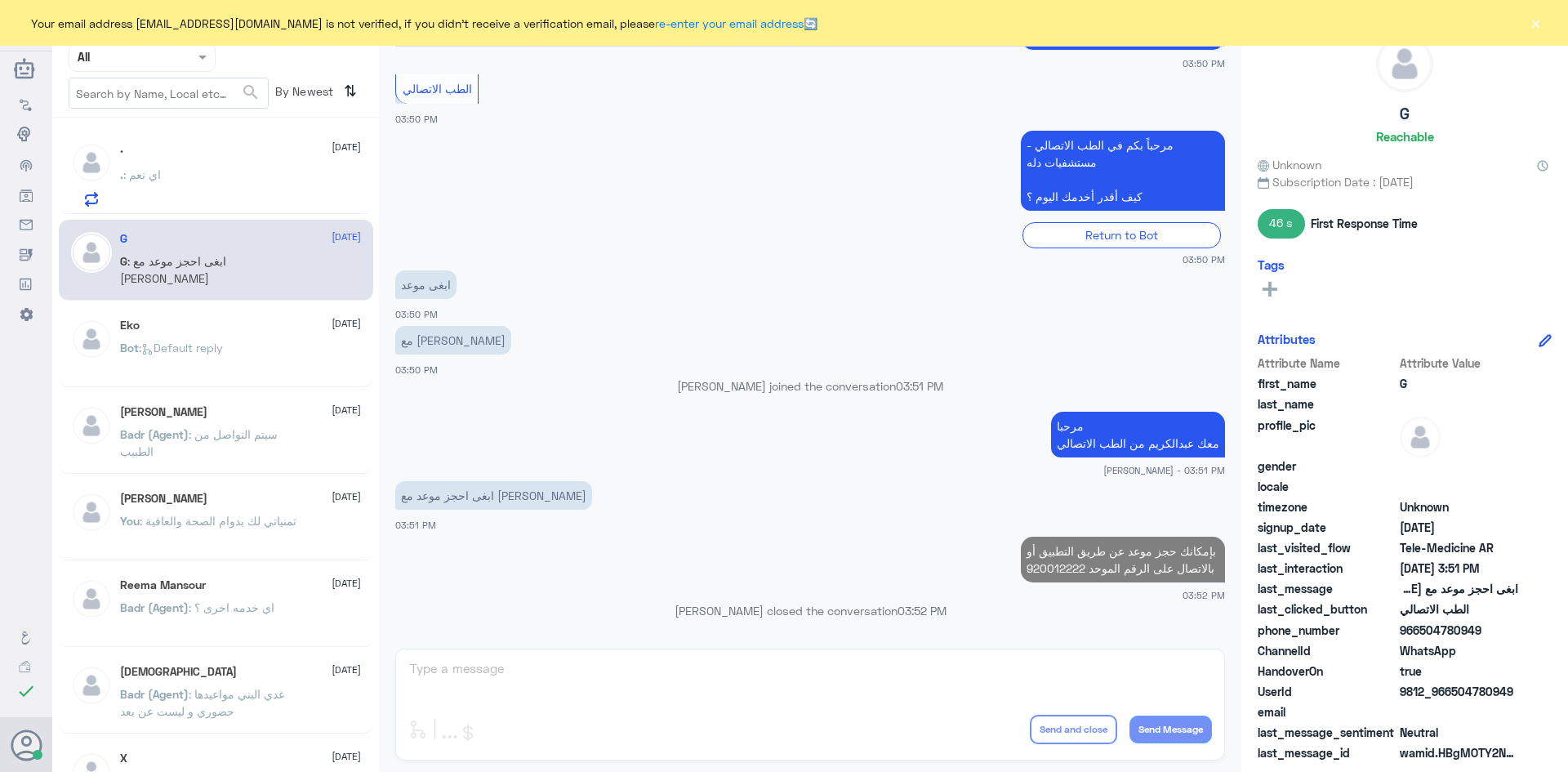
click at [255, 170] on div ". : اي نعم" at bounding box center [240, 188] width 241 height 37
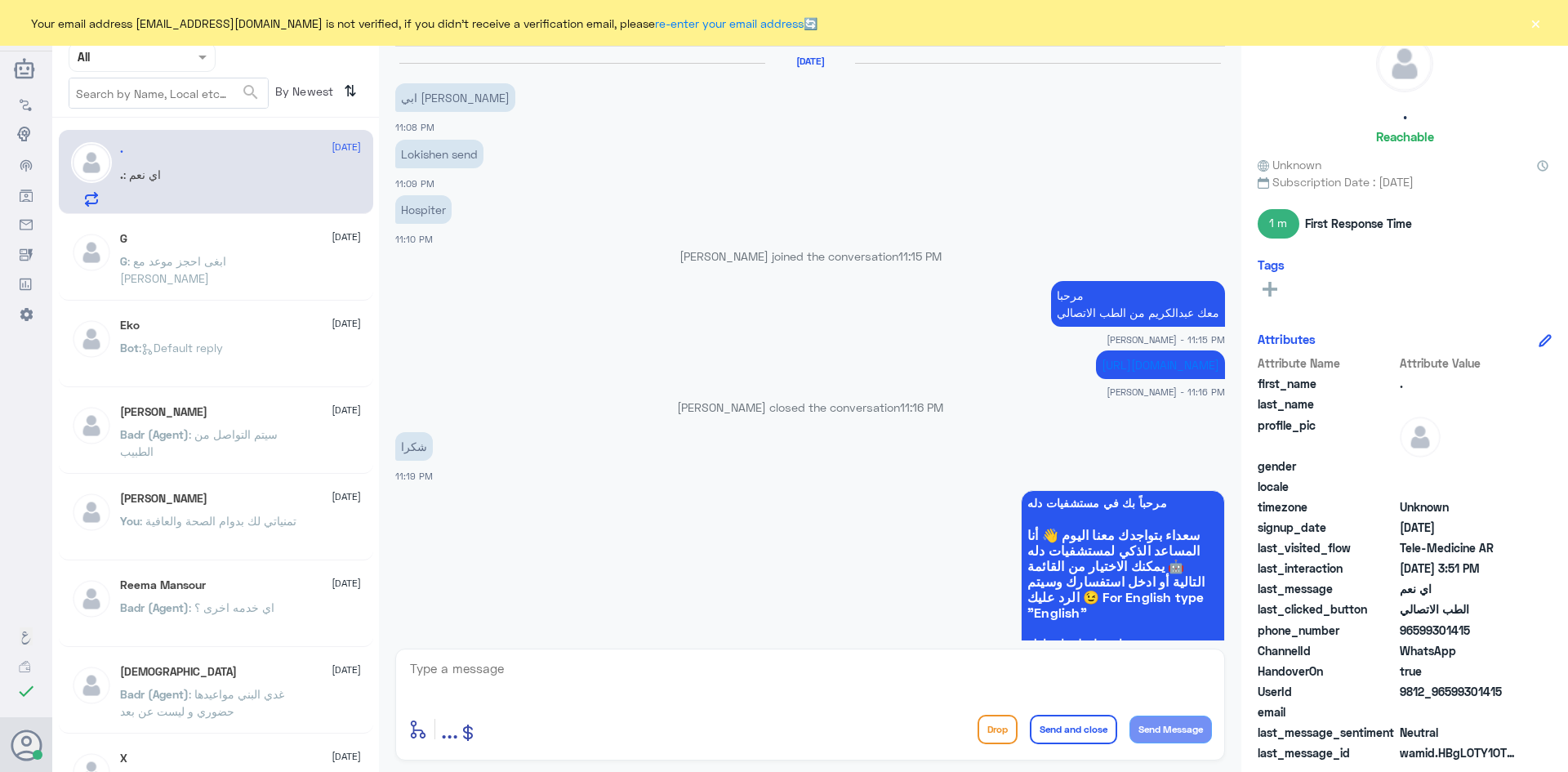
scroll to position [823, 0]
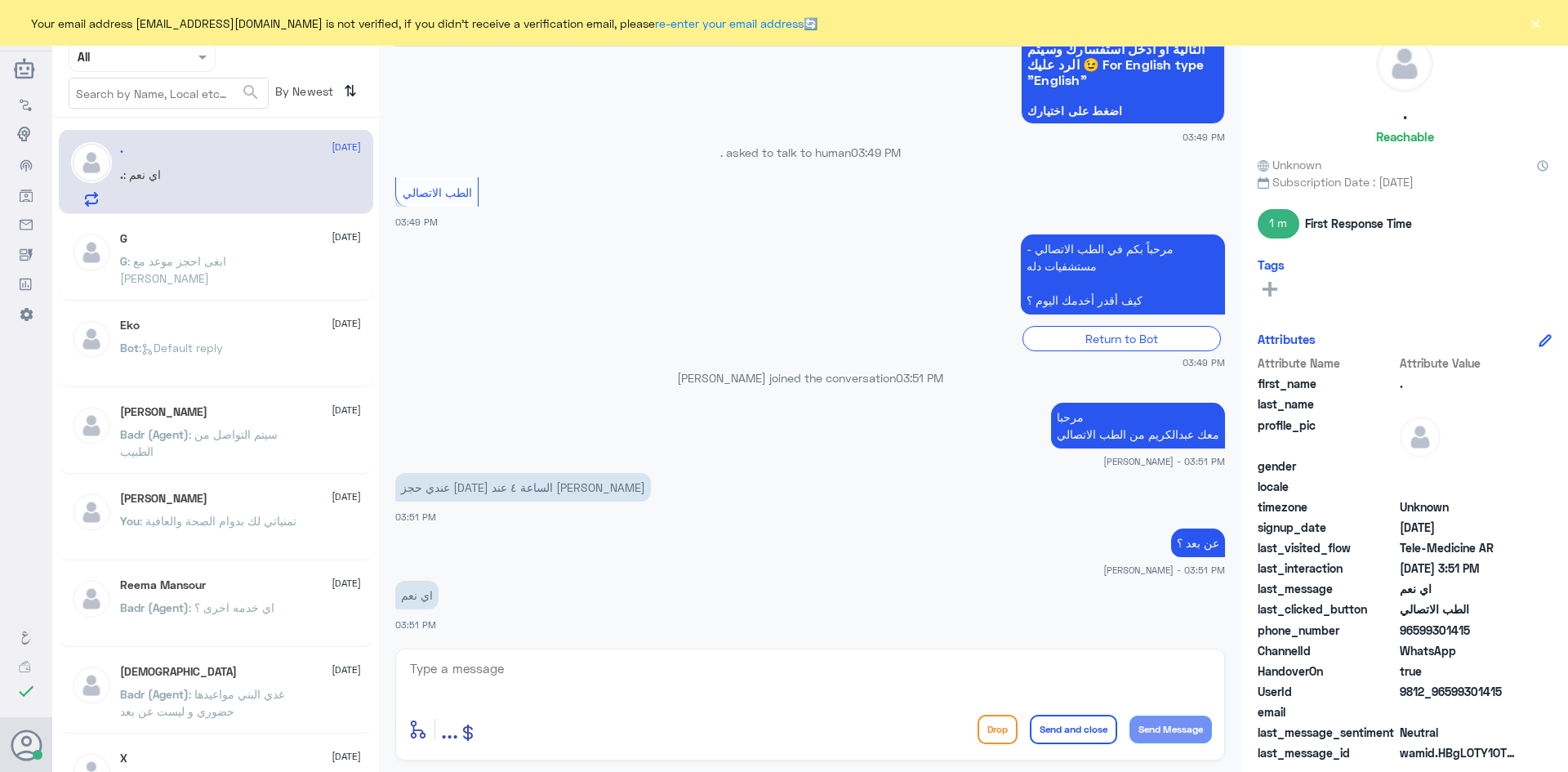
click at [606, 679] on textarea at bounding box center [810, 678] width 804 height 40
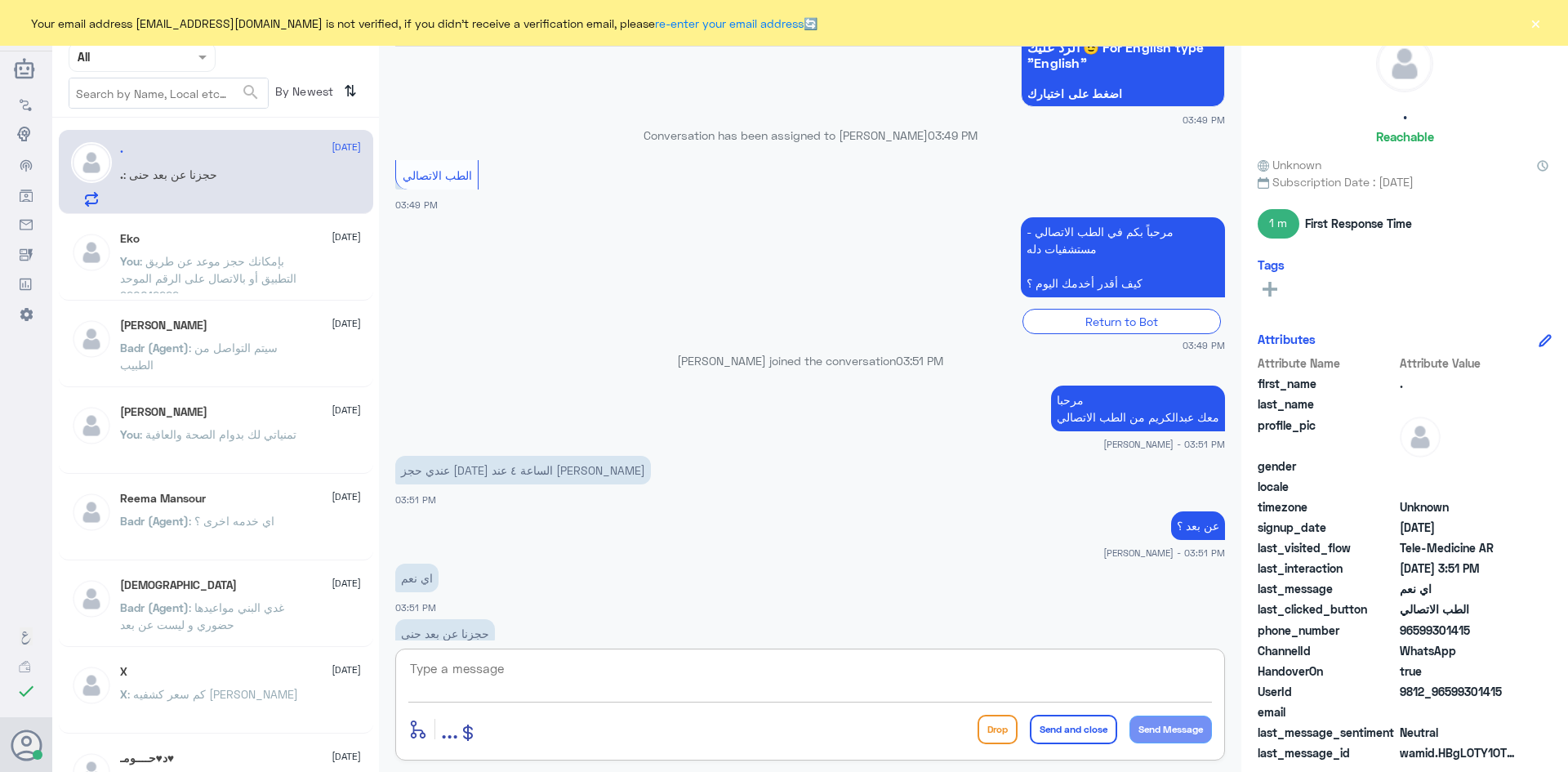
scroll to position [880, 0]
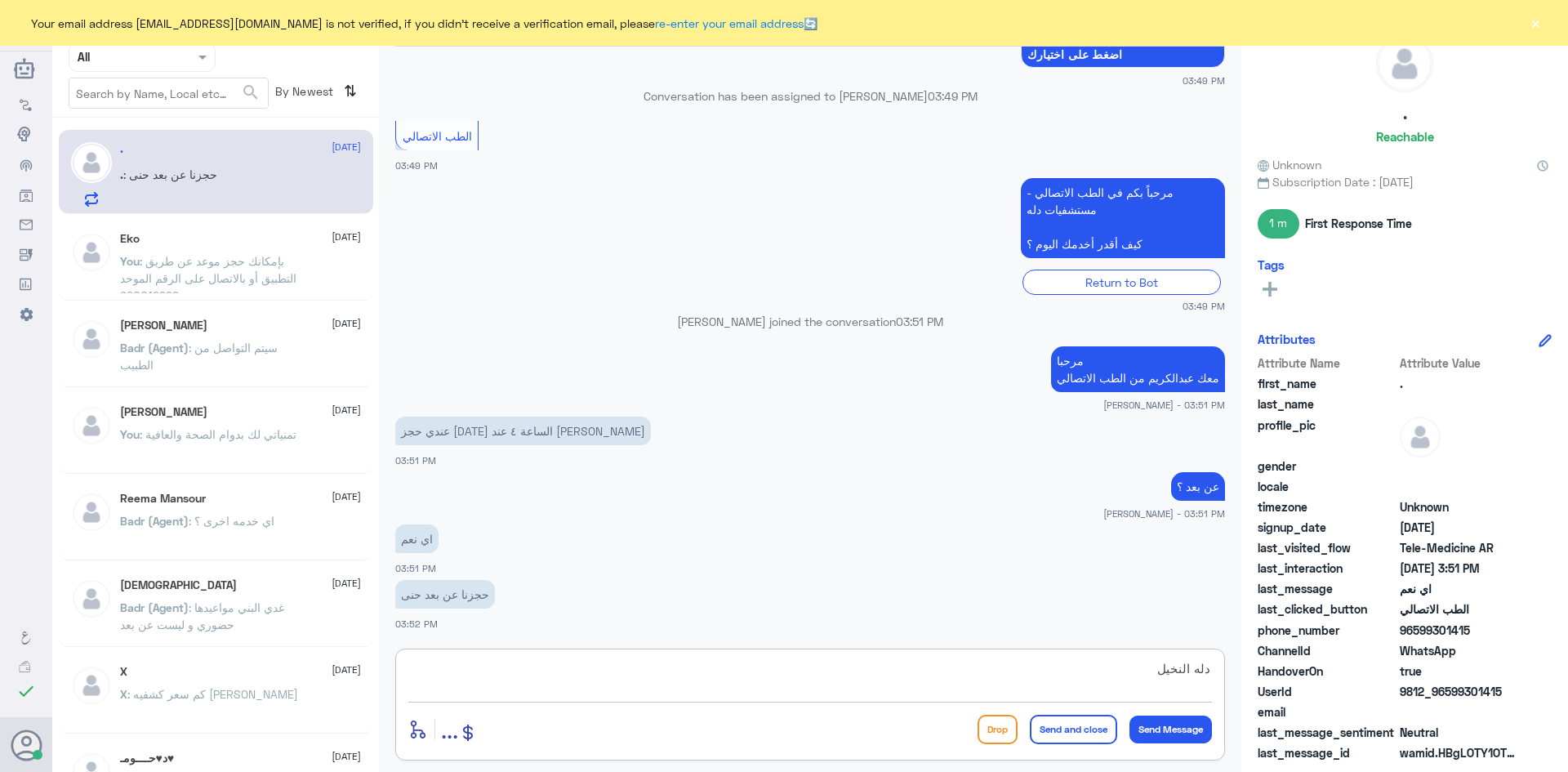
type textarea "دله النخيل ؟"
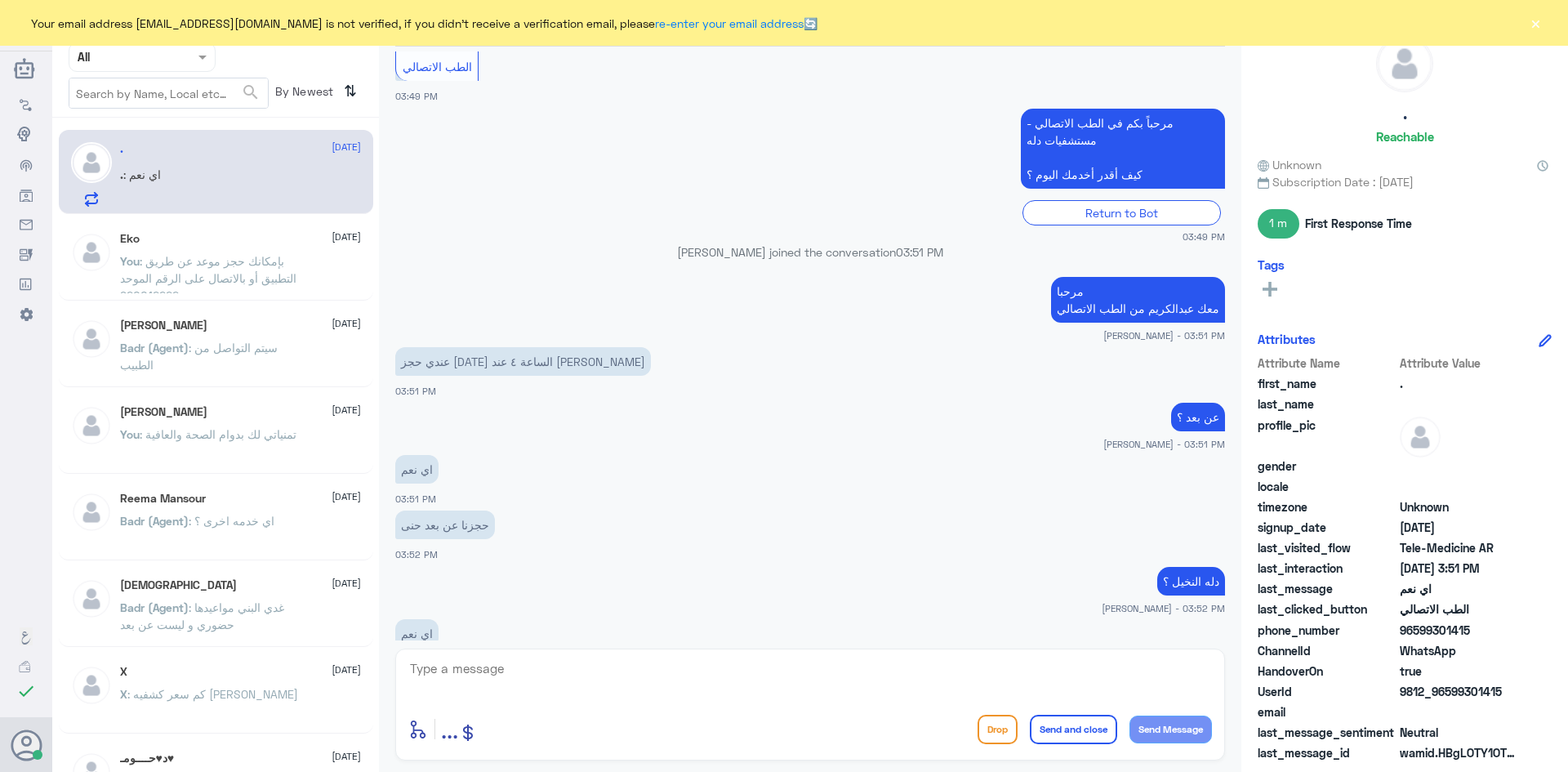
scroll to position [988, 0]
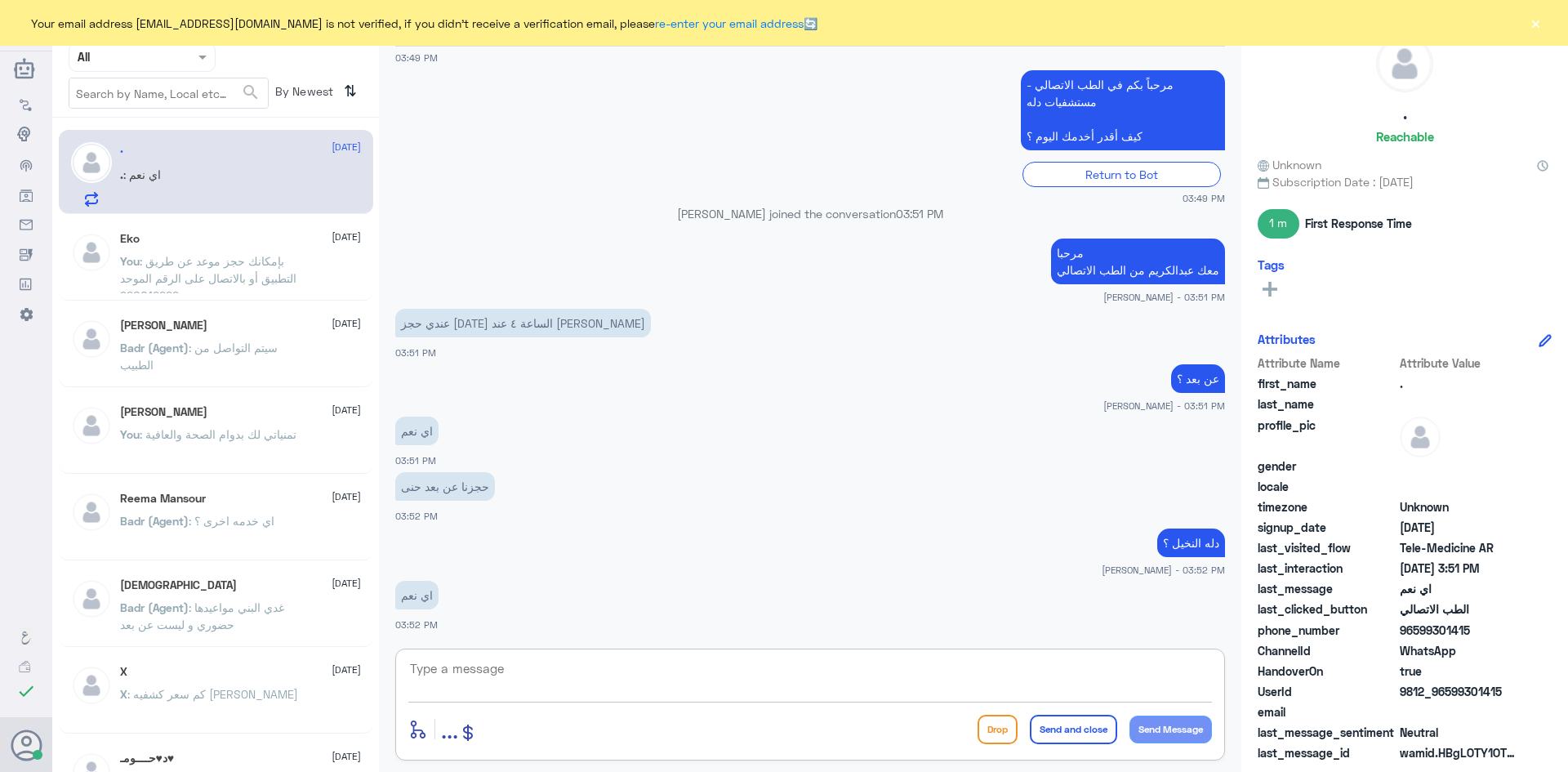
click at [1164, 686] on textarea at bounding box center [810, 678] width 804 height 40
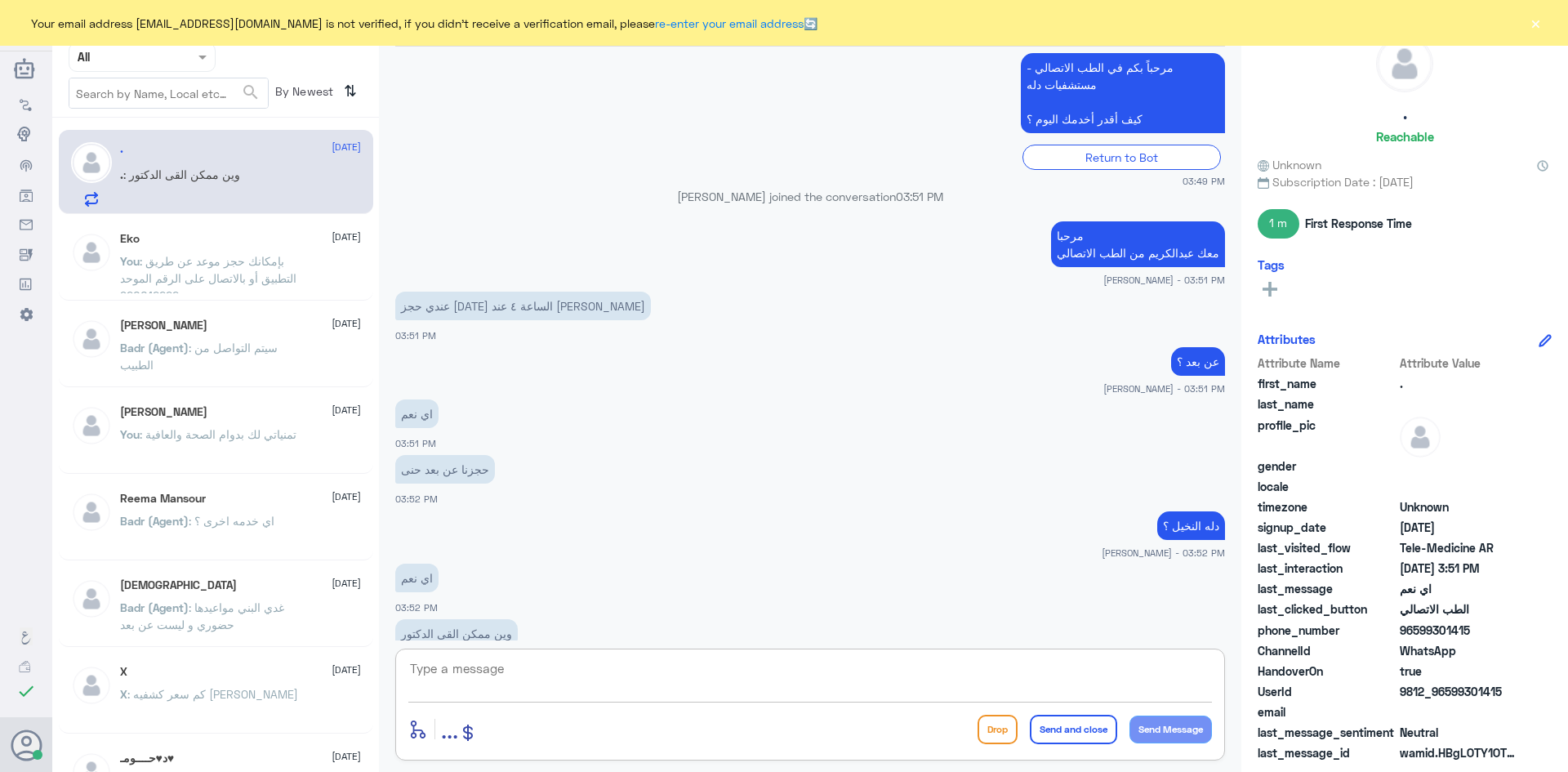
scroll to position [1043, 0]
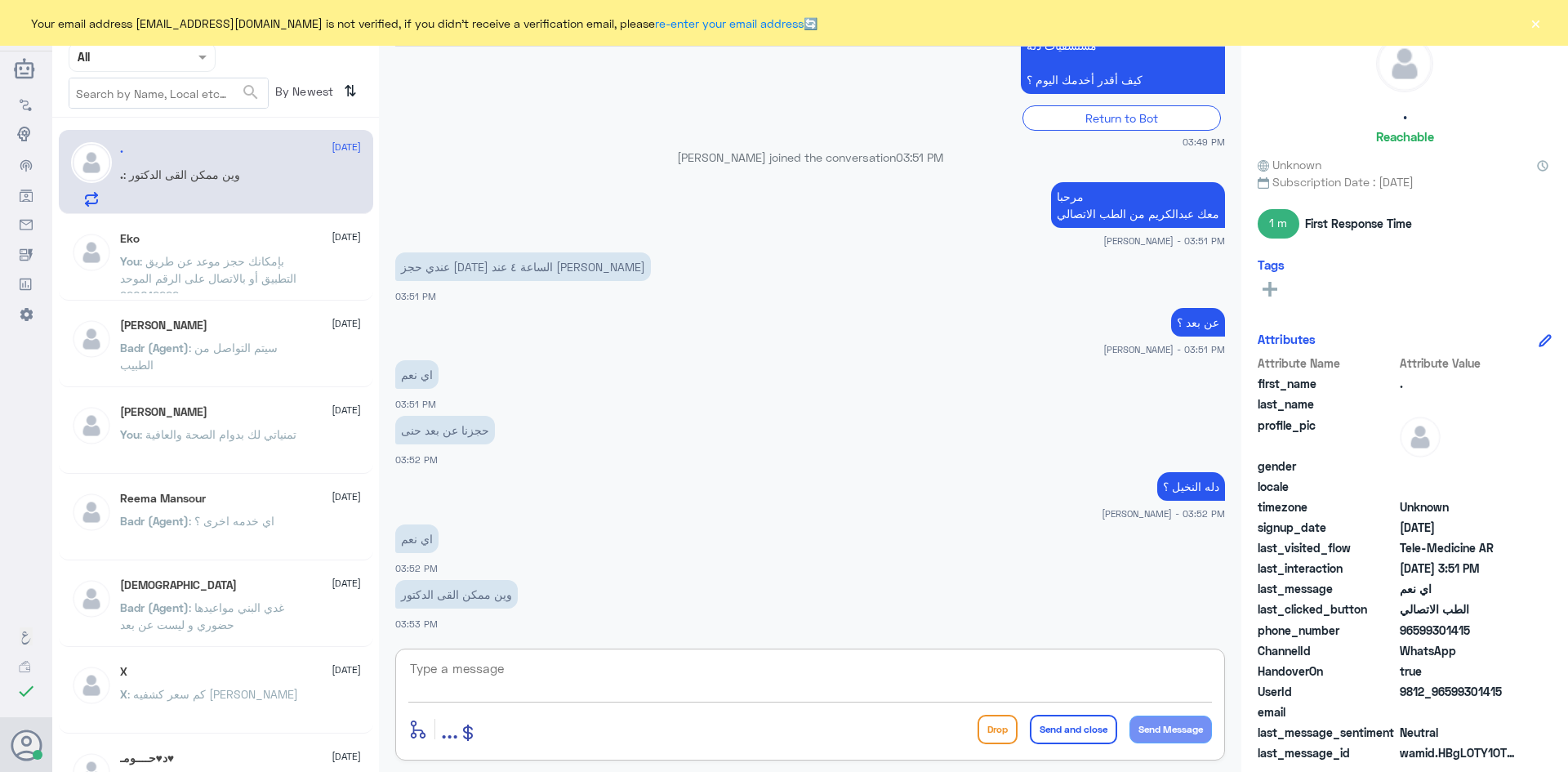
click at [864, 676] on textarea at bounding box center [810, 678] width 804 height 40
drag, startPoint x: 1505, startPoint y: 696, endPoint x: 1447, endPoint y: 697, distance: 58.0
click at [1447, 697] on span "9812_96599301415" at bounding box center [1459, 691] width 119 height 17
copy span "599301415"
click at [1124, 671] on textarea "ال" at bounding box center [810, 678] width 804 height 40
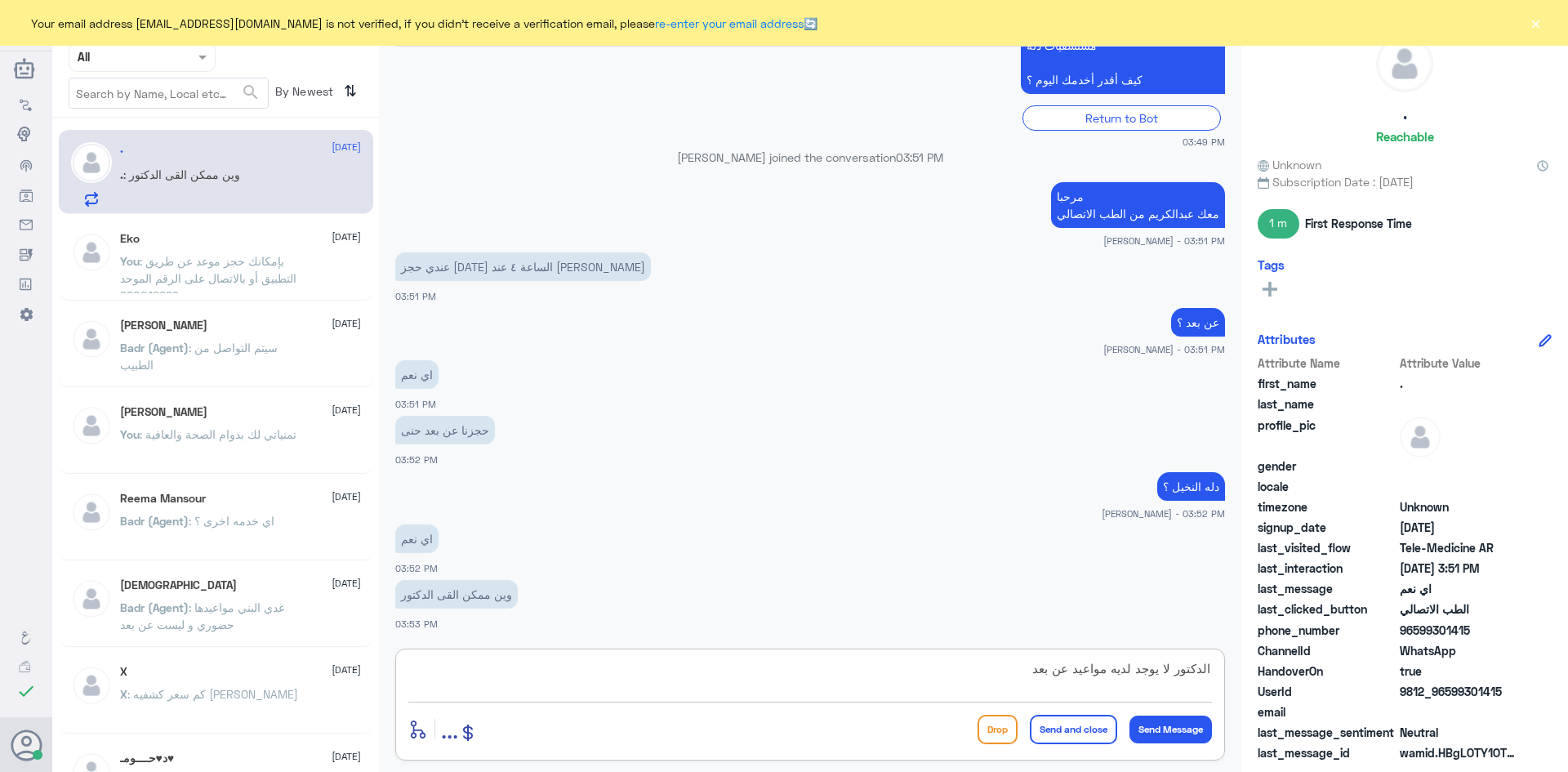
type textarea "الدكتور لا يوجد لديه مواعيد عن بعد"
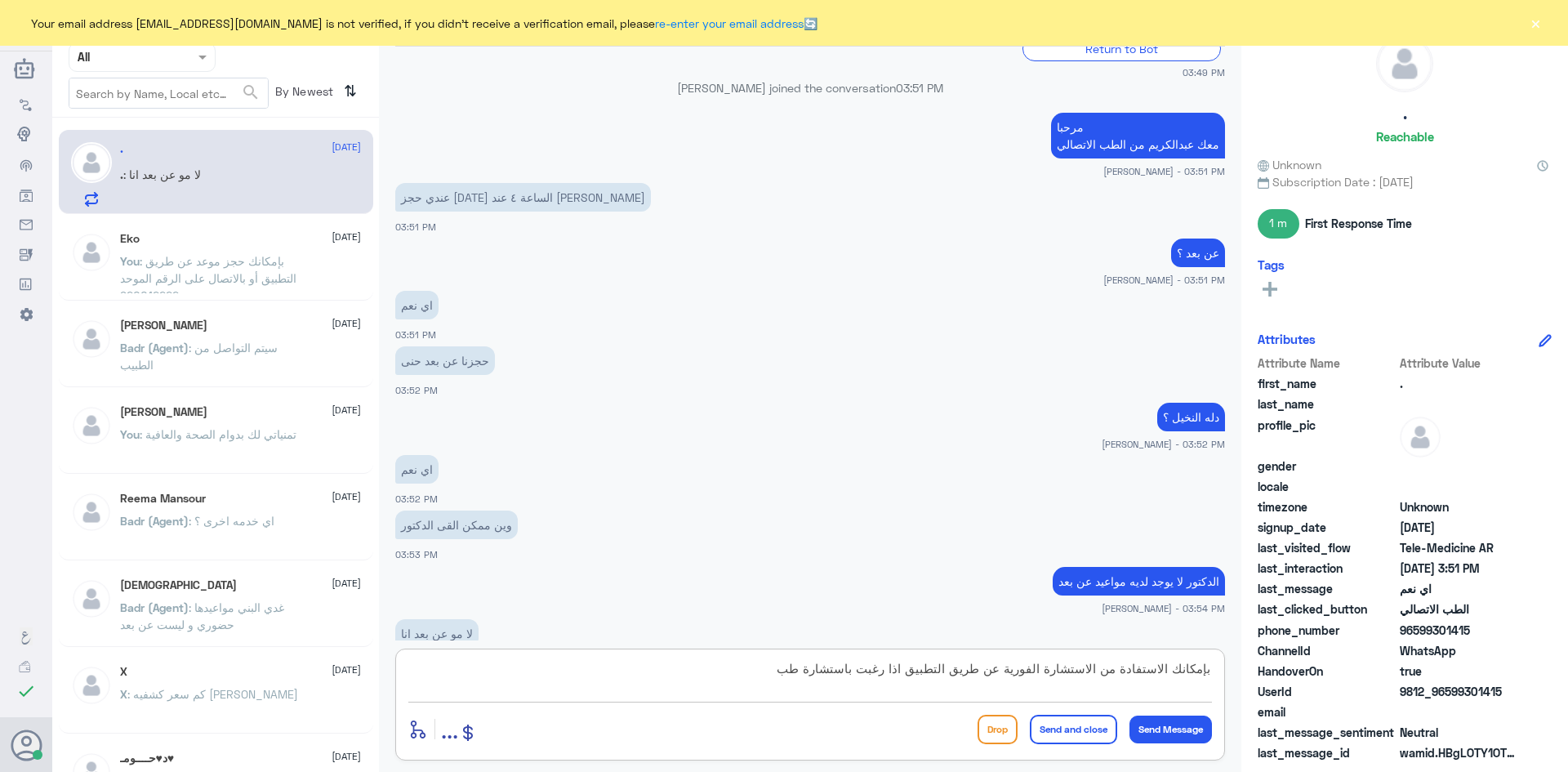
scroll to position [1151, 0]
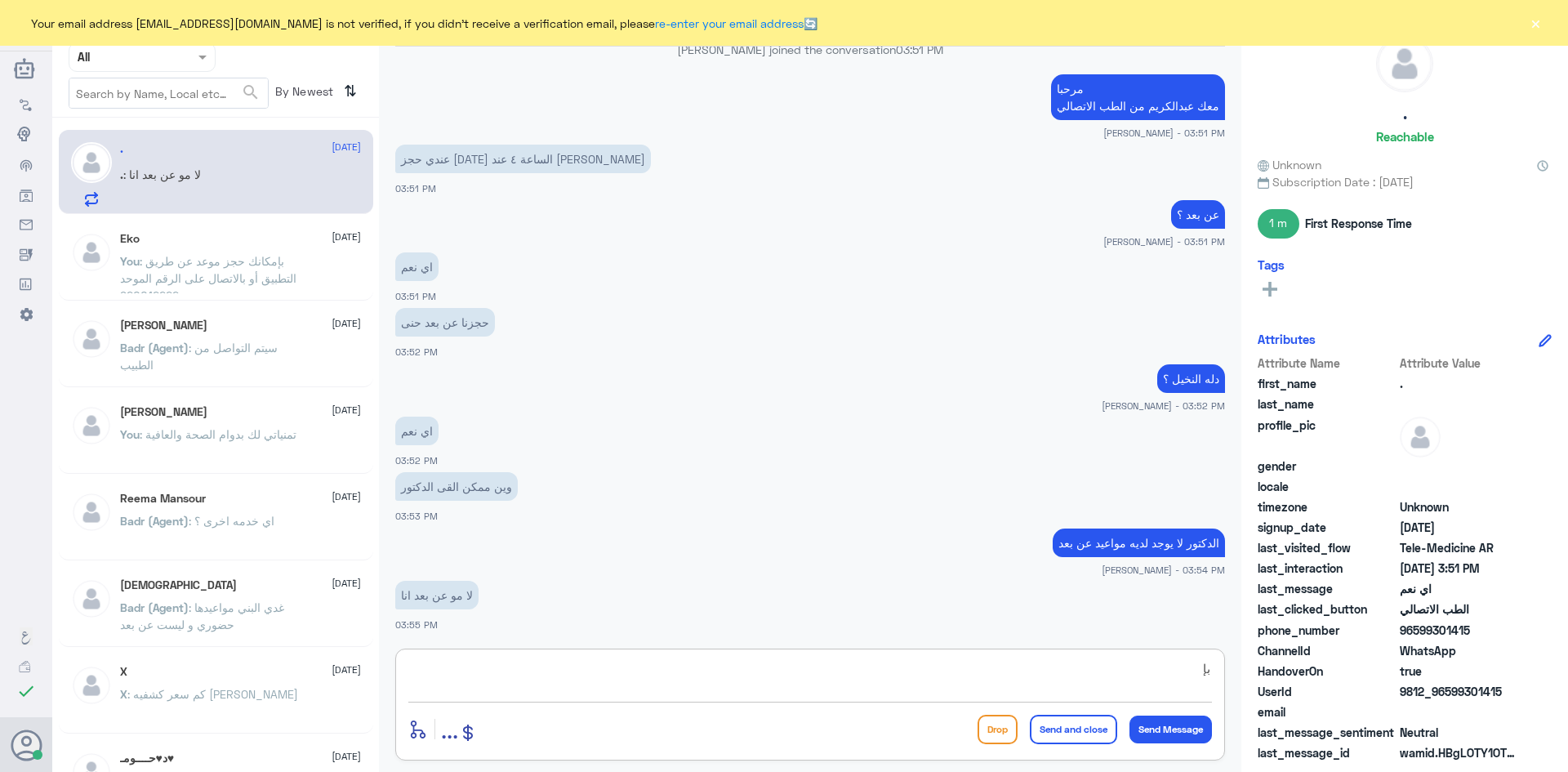
type textarea "ب"
type textarea "ط"
type textarea "هل تسأل عن موقع عيادة الدكتور ؟"
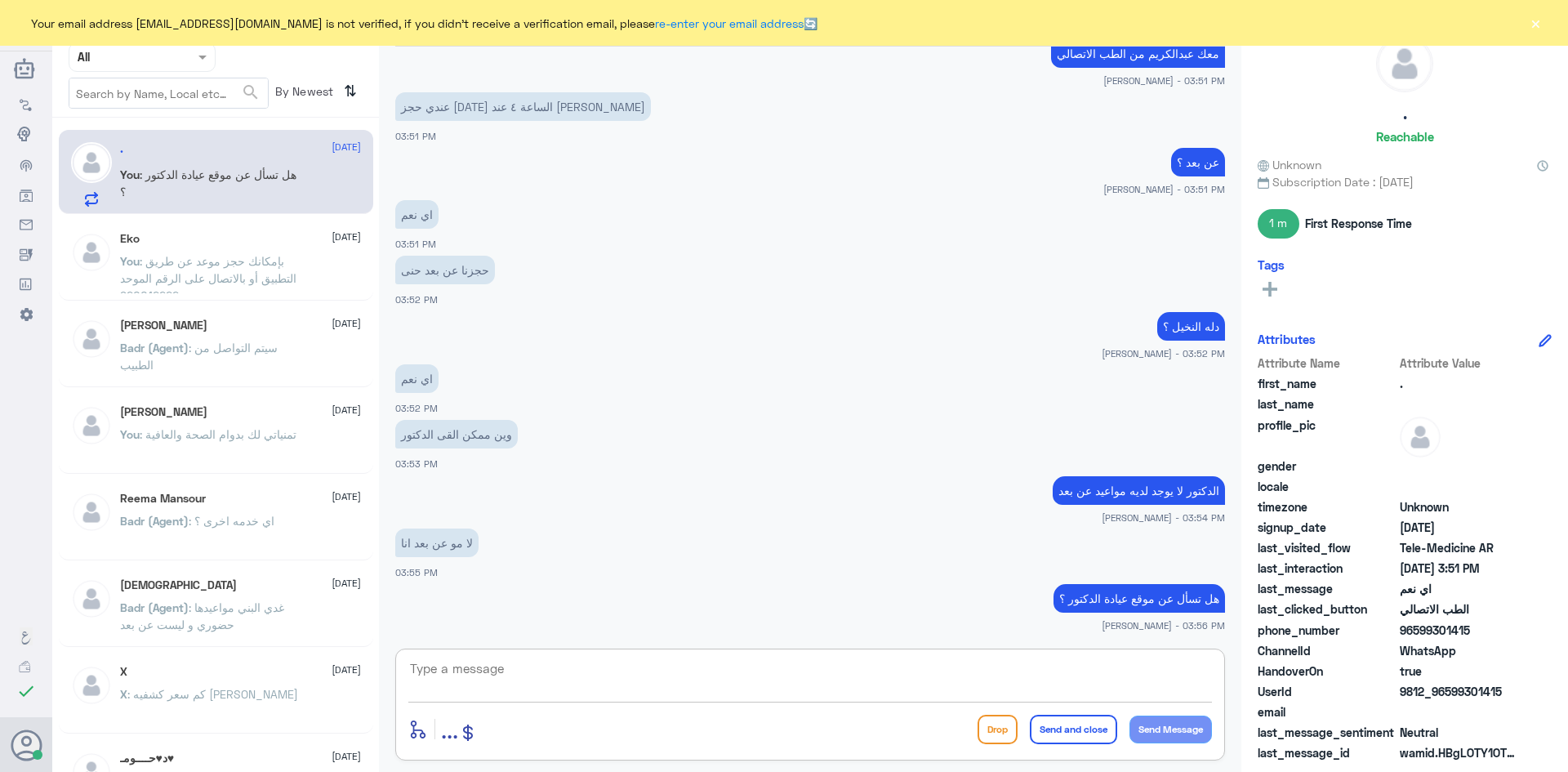
scroll to position [1260, 0]
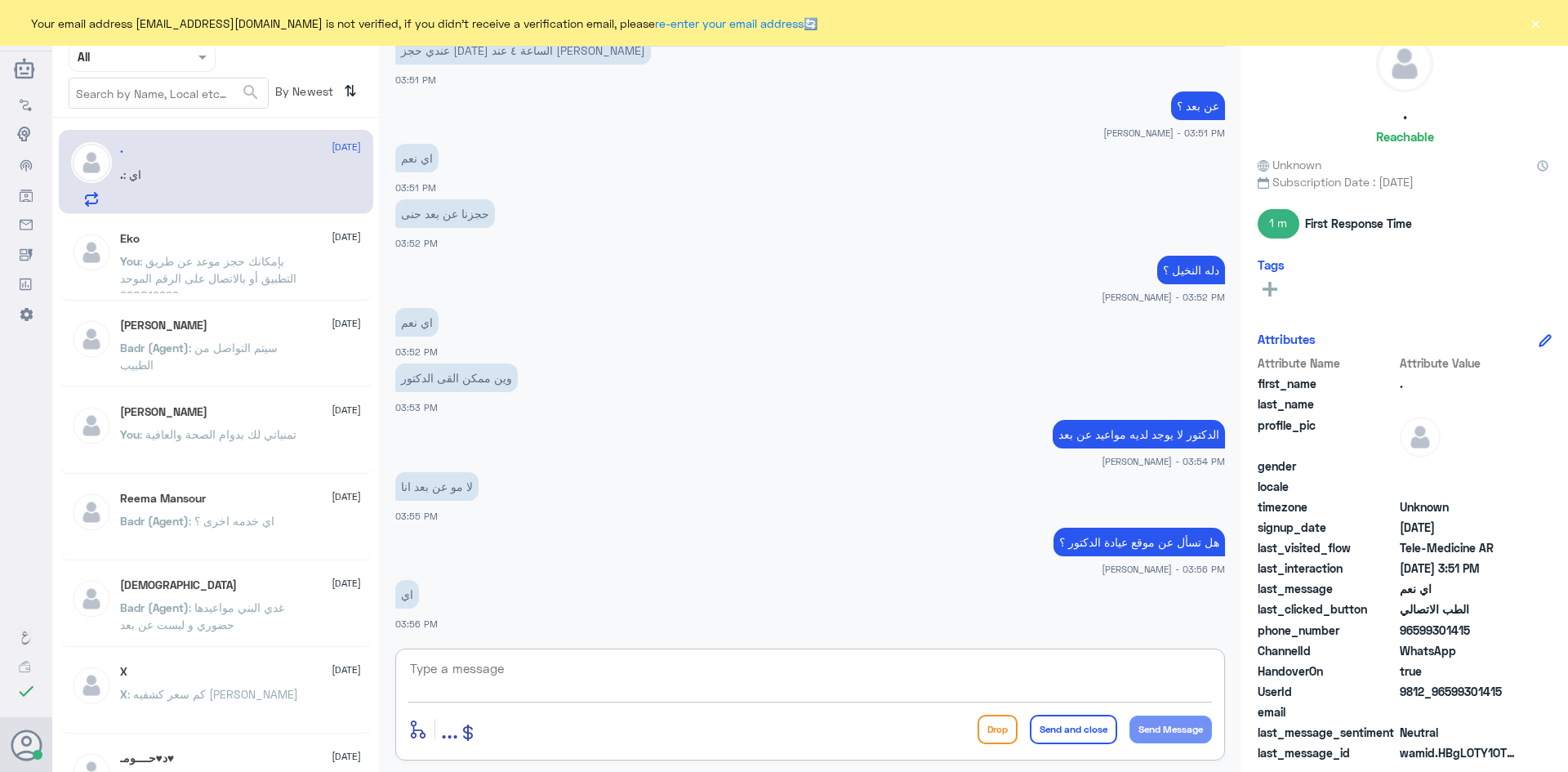
click at [941, 672] on textarea at bounding box center [810, 678] width 804 height 40
type textarea "في المبنى الغربي"
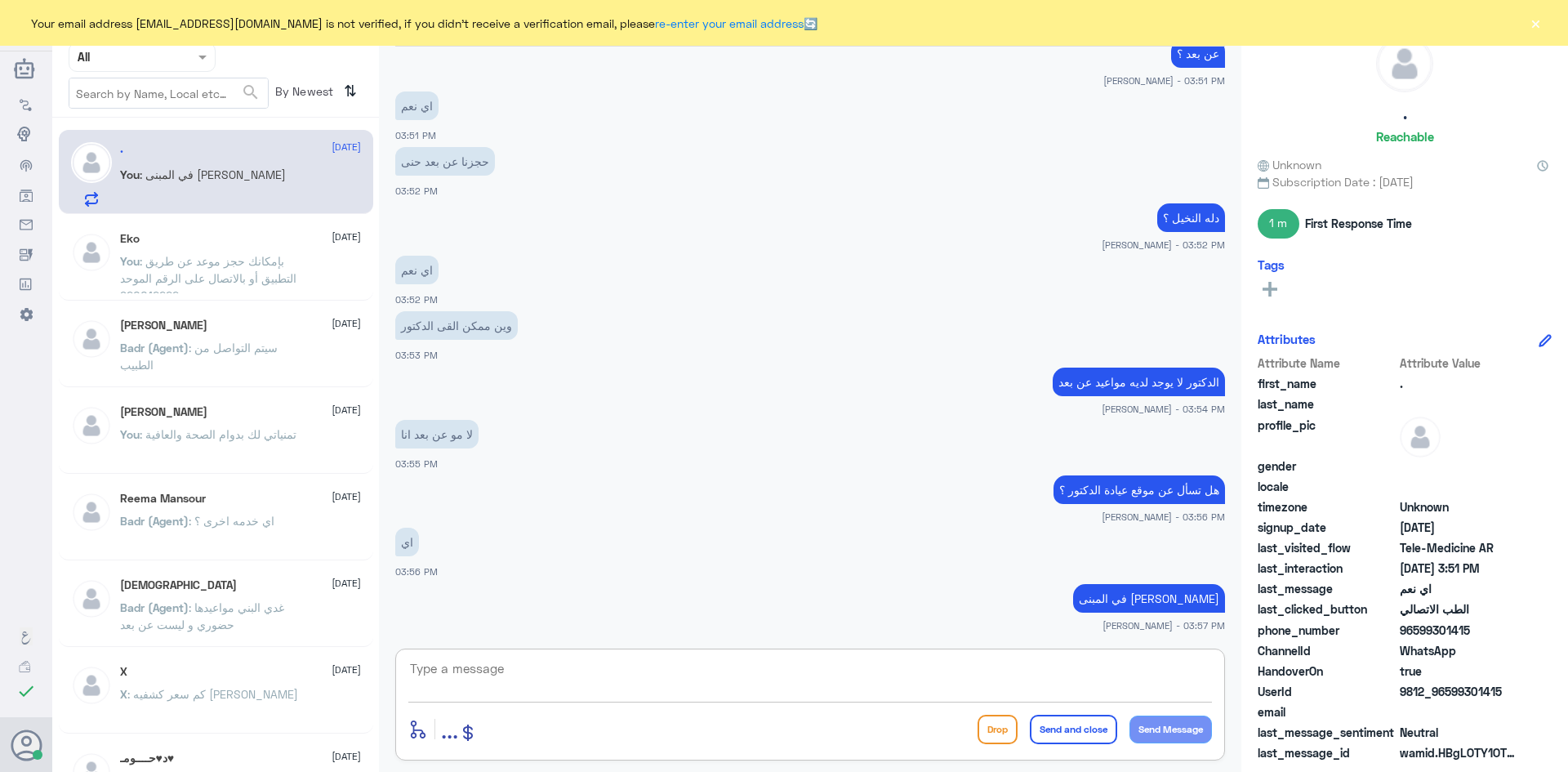
click at [856, 660] on textarea at bounding box center [810, 678] width 804 height 40
click at [1534, 22] on button "×" at bounding box center [1535, 23] width 17 height 17
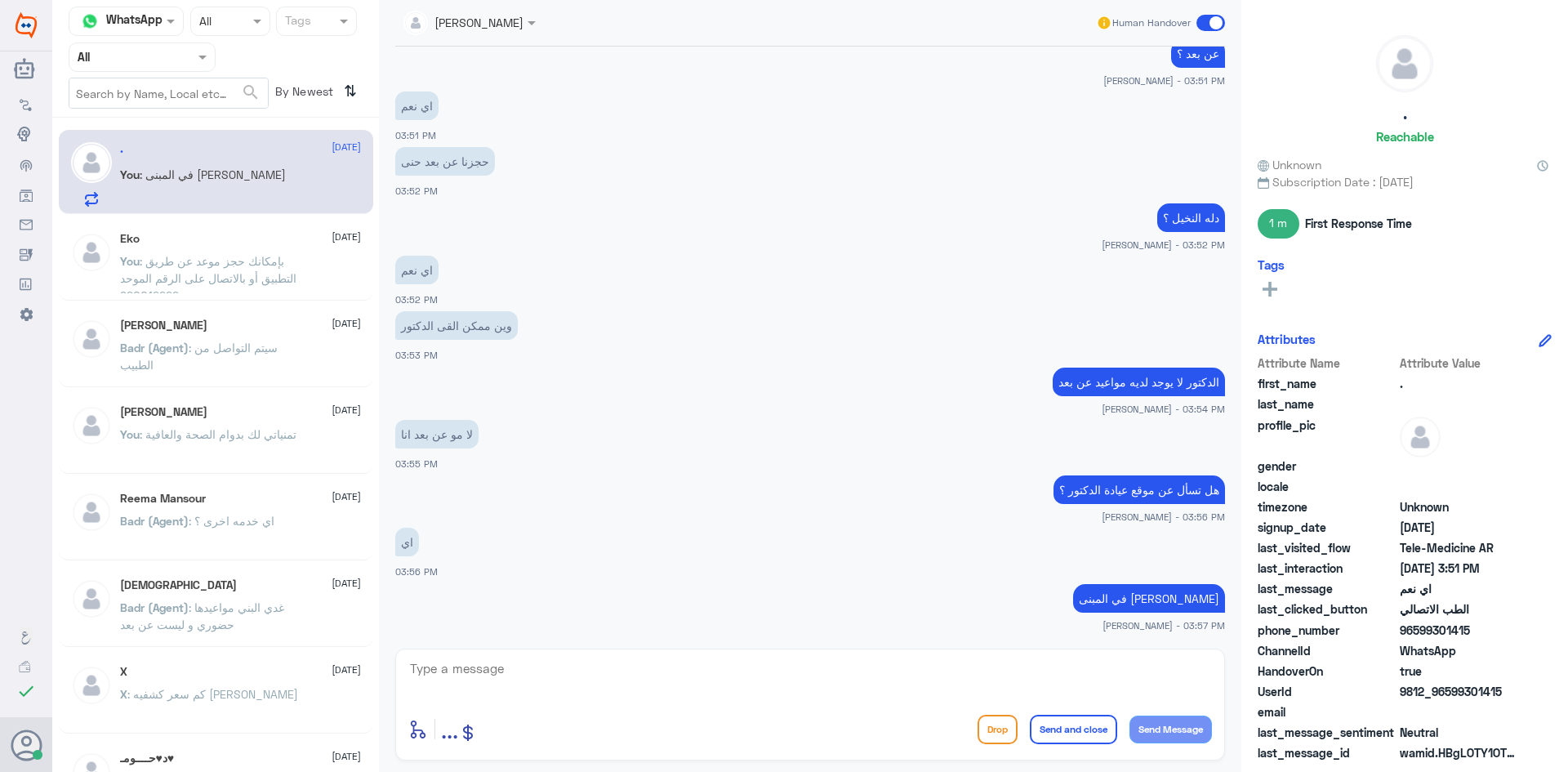
click at [1202, 21] on span at bounding box center [1211, 23] width 29 height 17
click at [0, 0] on input "checkbox" at bounding box center [0, 0] width 0 height 0
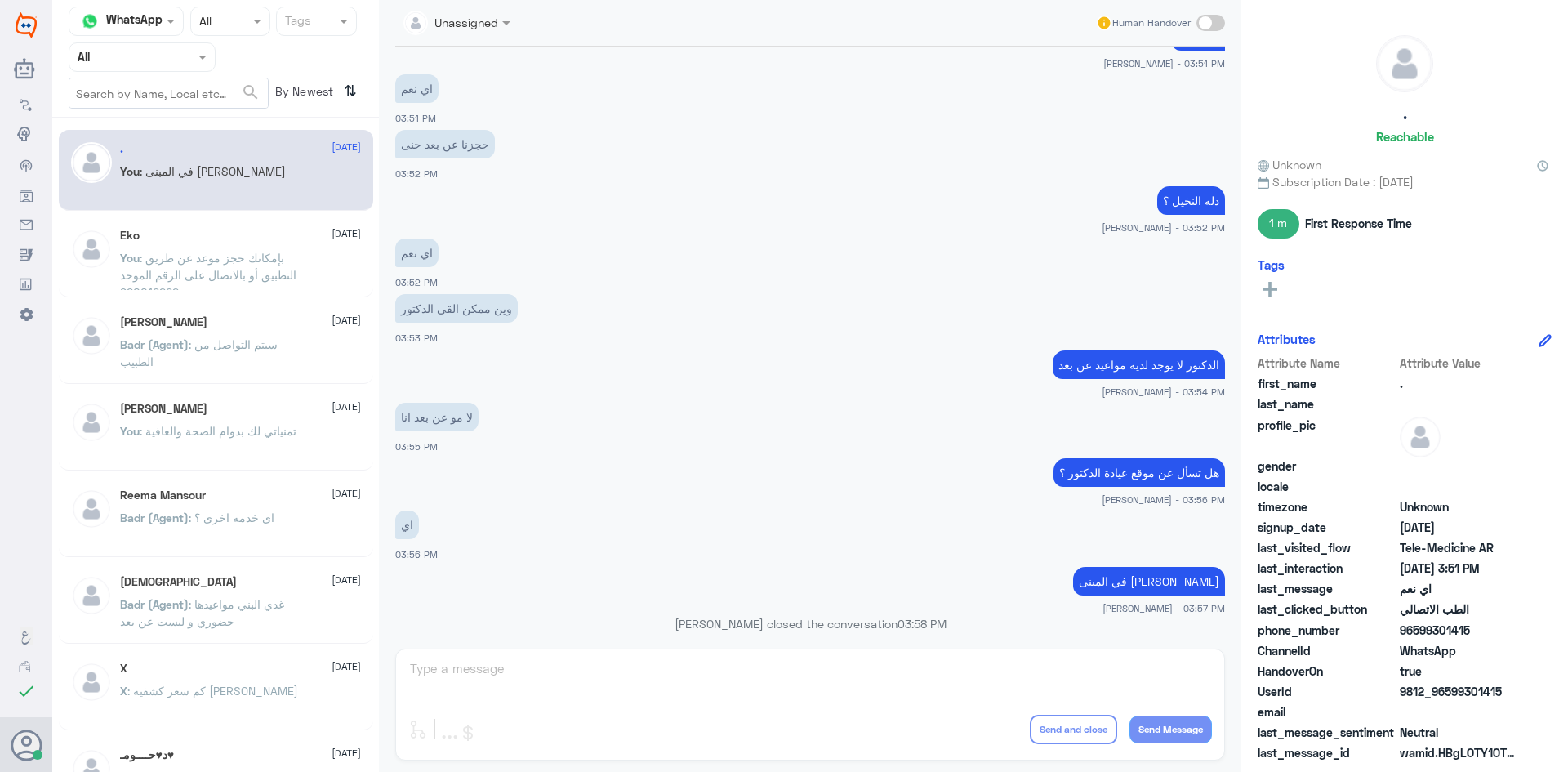
scroll to position [1342, 0]
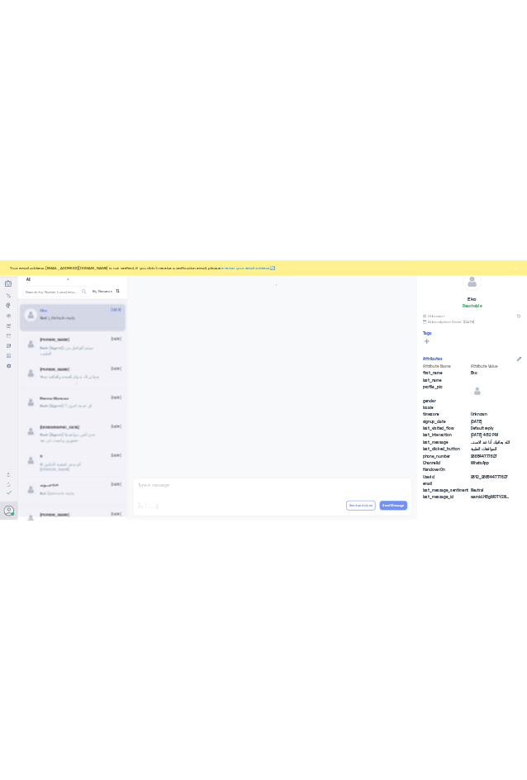
scroll to position [1577, 0]
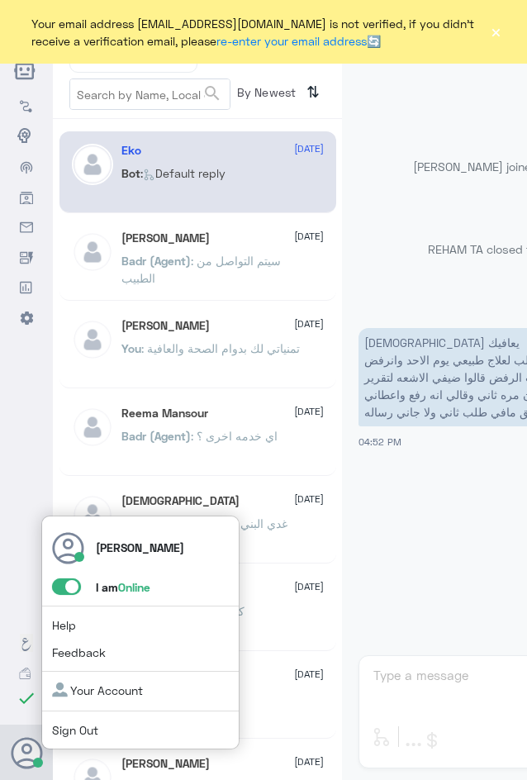
click at [59, 587] on span at bounding box center [66, 586] width 29 height 17
click at [0, 0] on input "checkbox" at bounding box center [0, 0] width 0 height 0
click at [71, 588] on span at bounding box center [66, 586] width 29 height 17
click at [0, 0] on input "checkbox" at bounding box center [0, 0] width 0 height 0
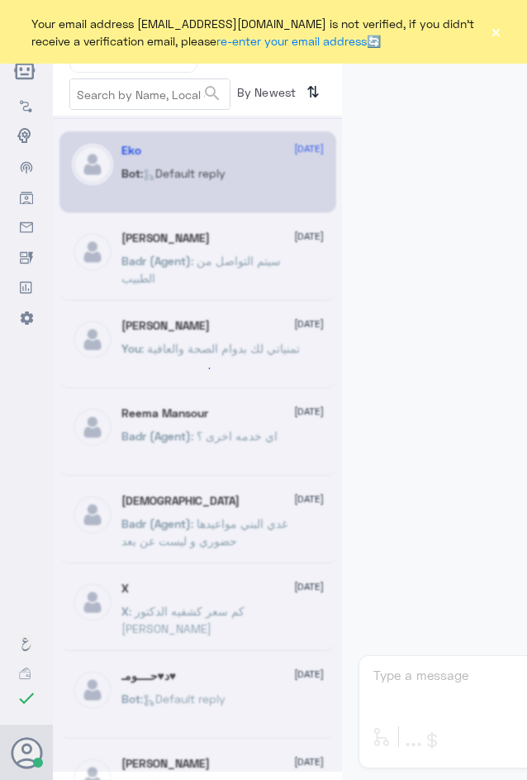
scroll to position [1636, 0]
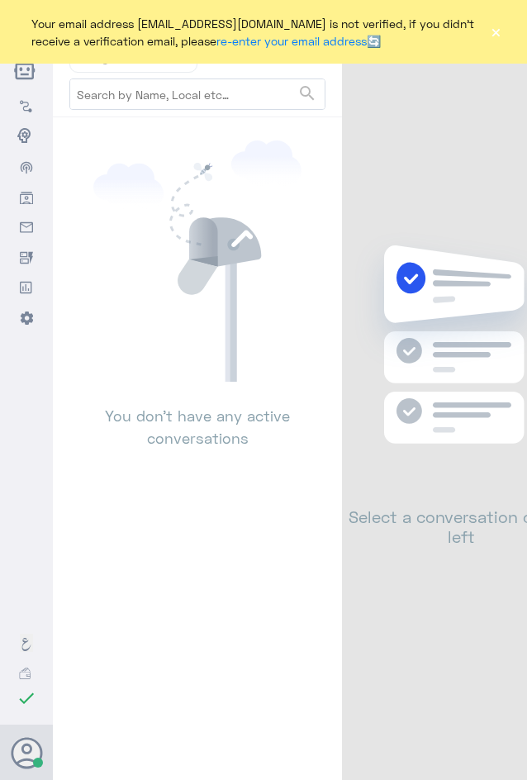
click at [498, 36] on button "×" at bounding box center [496, 32] width 12 height 17
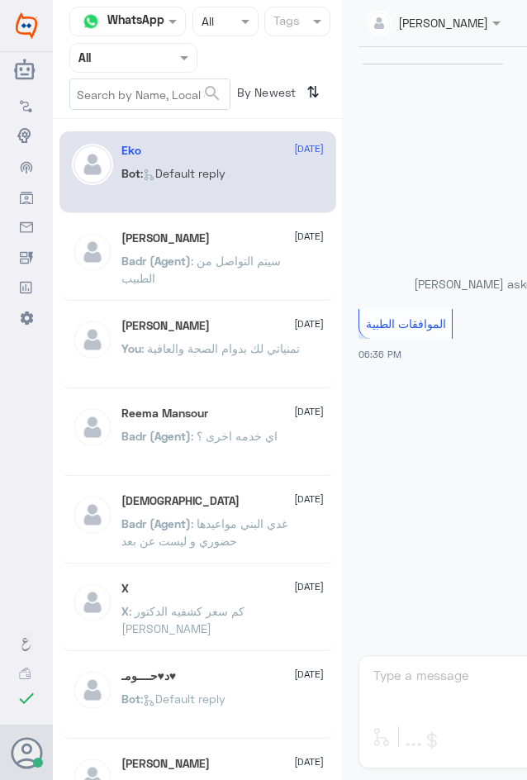
scroll to position [1636, 0]
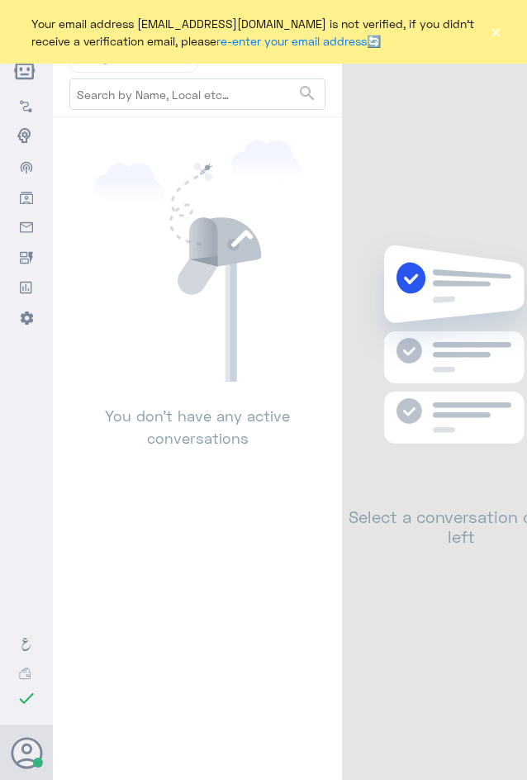
click at [495, 35] on button "×" at bounding box center [496, 32] width 12 height 17
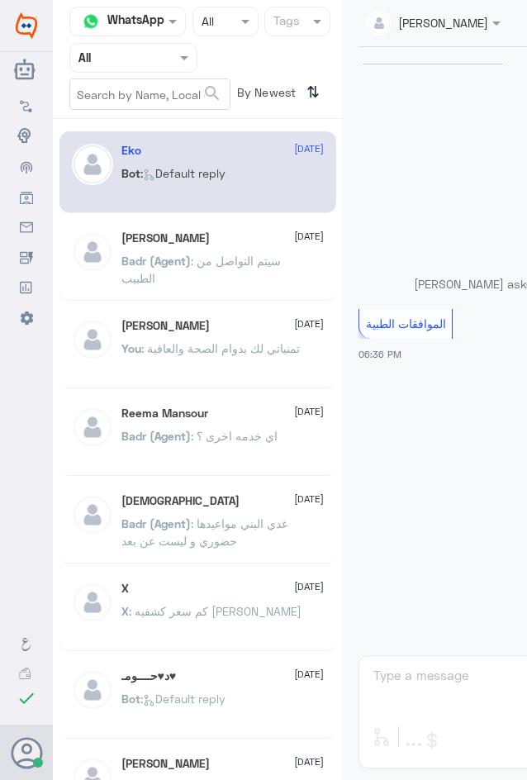
scroll to position [1636, 0]
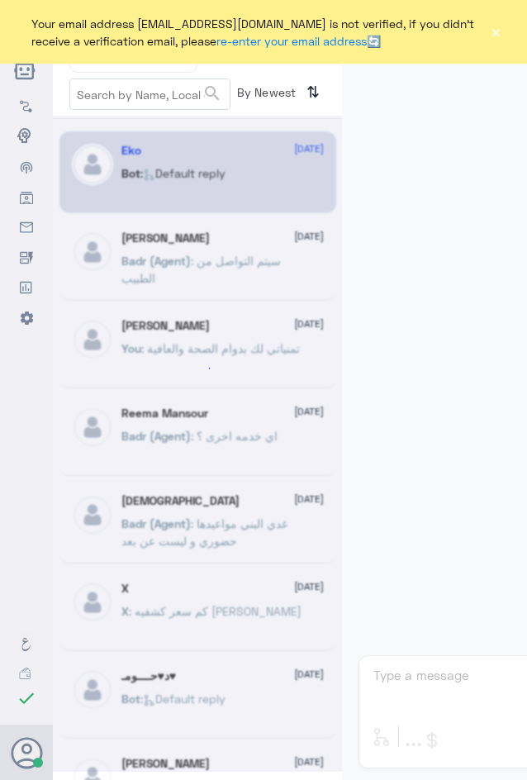
scroll to position [1636, 0]
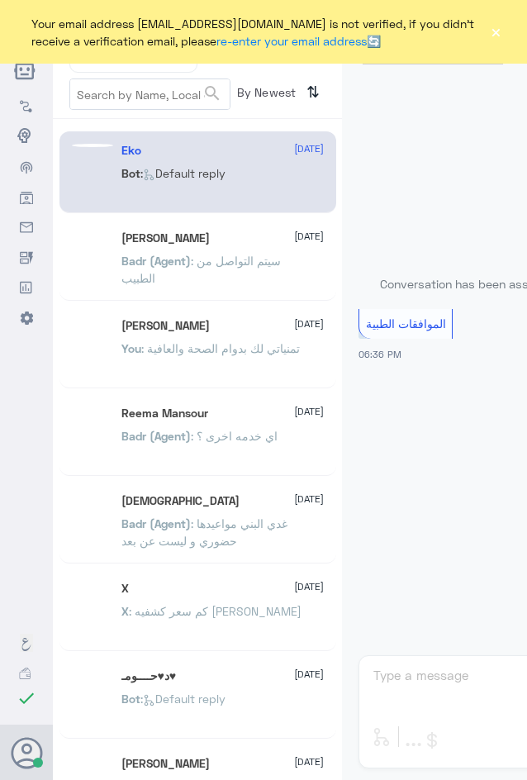
scroll to position [1636, 0]
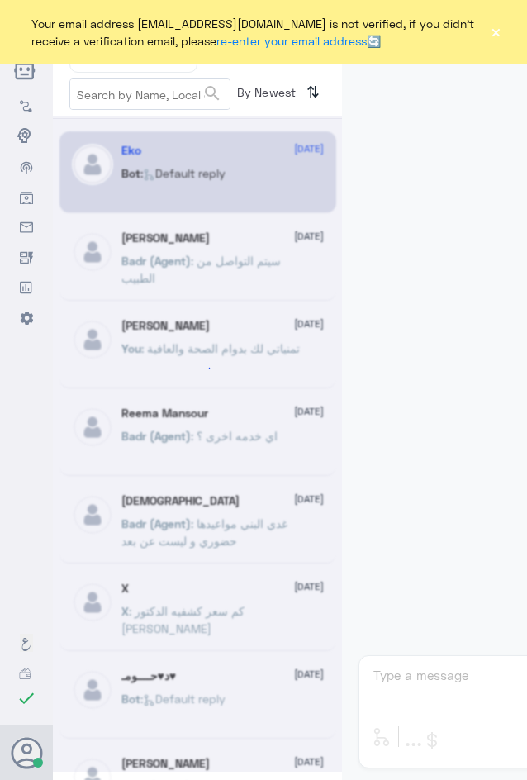
scroll to position [1636, 0]
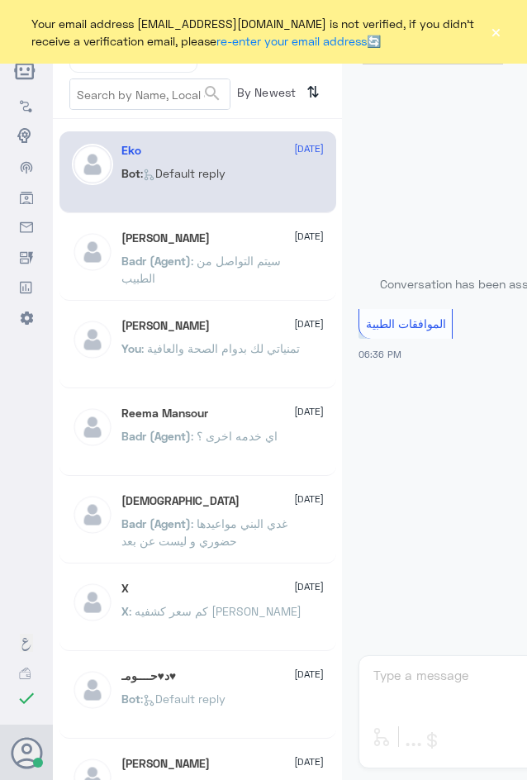
scroll to position [1636, 0]
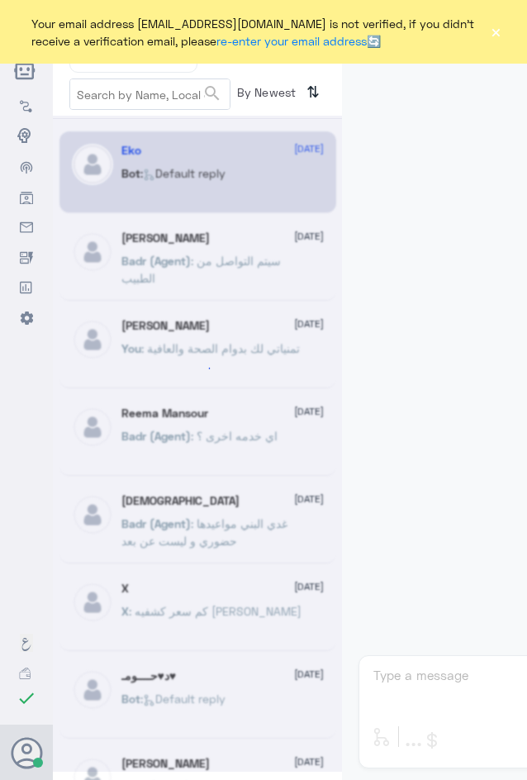
scroll to position [1636, 0]
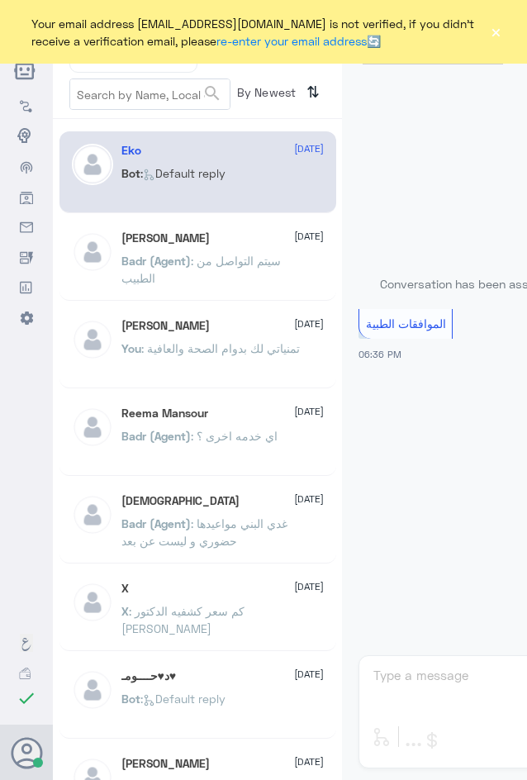
scroll to position [1636, 0]
